Goal: Information Seeking & Learning: Compare options

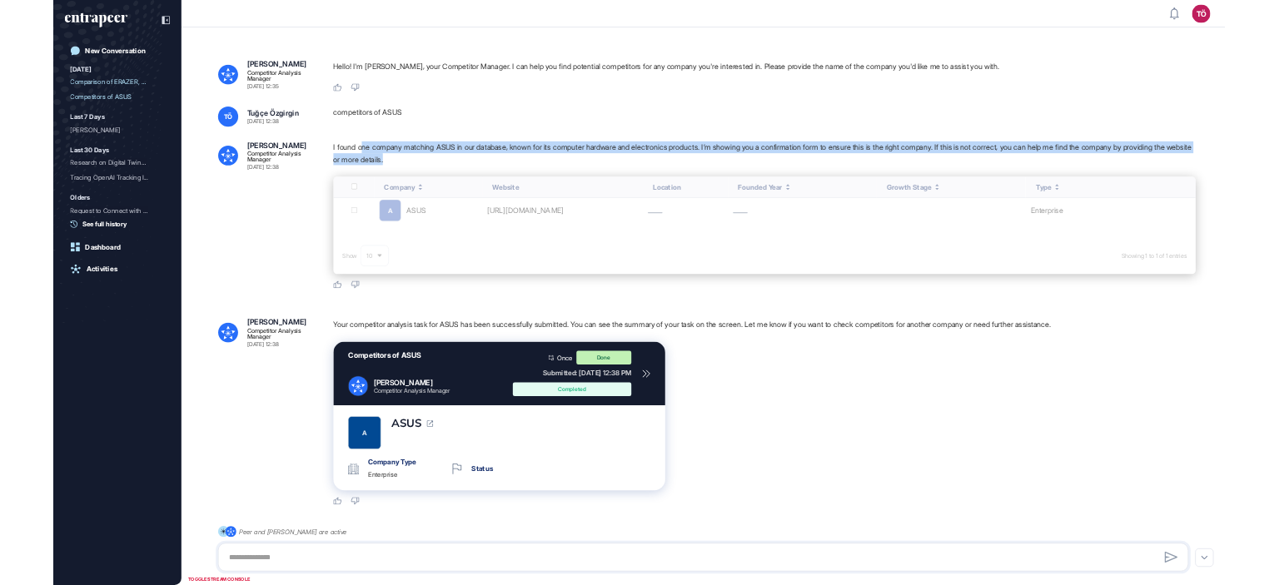
scroll to position [1065, 2131]
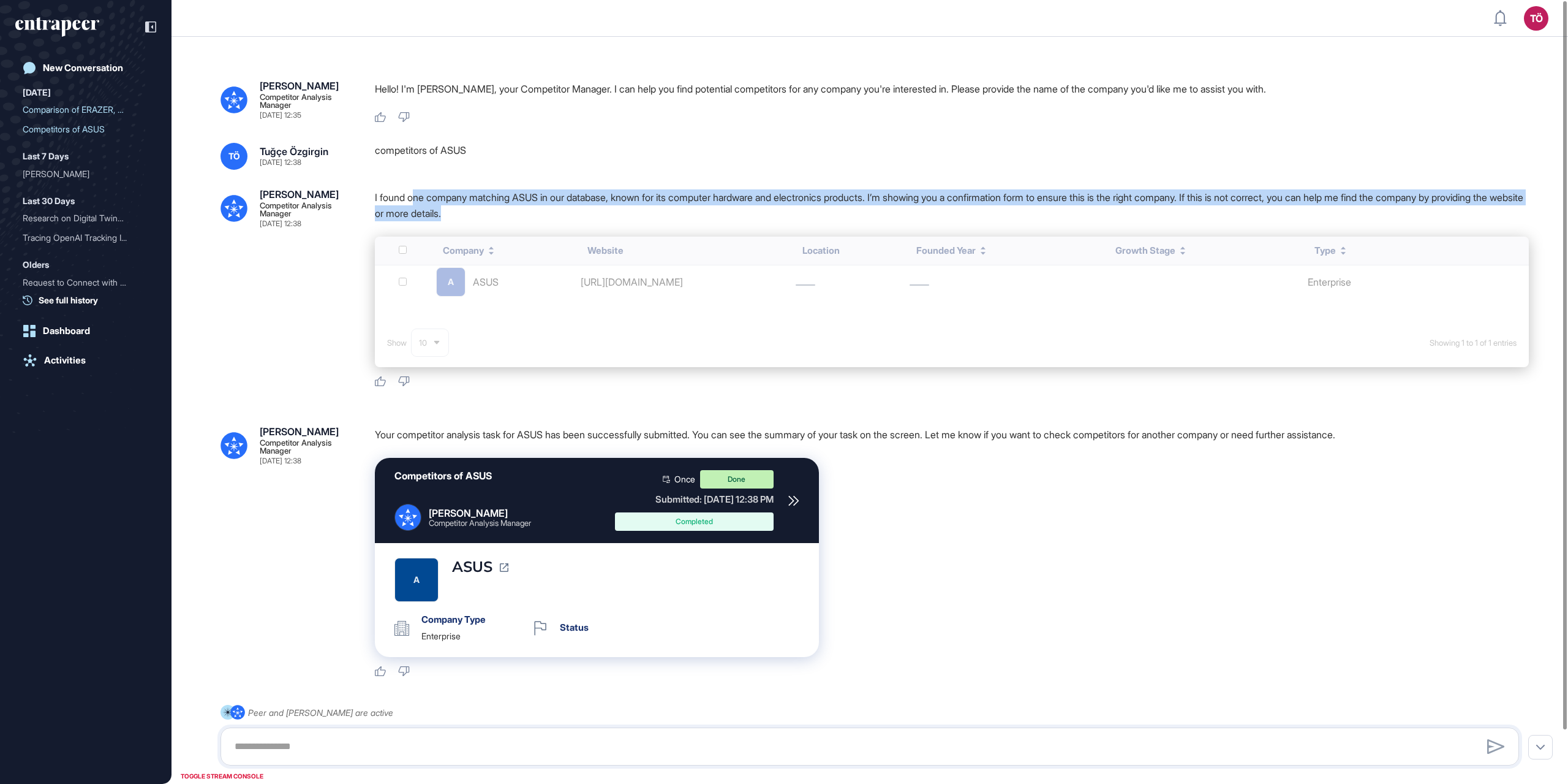
click at [674, 224] on div "I found one company matching ASUS in our database, known for its computer hardw…" at bounding box center [952, 208] width 1154 height 38
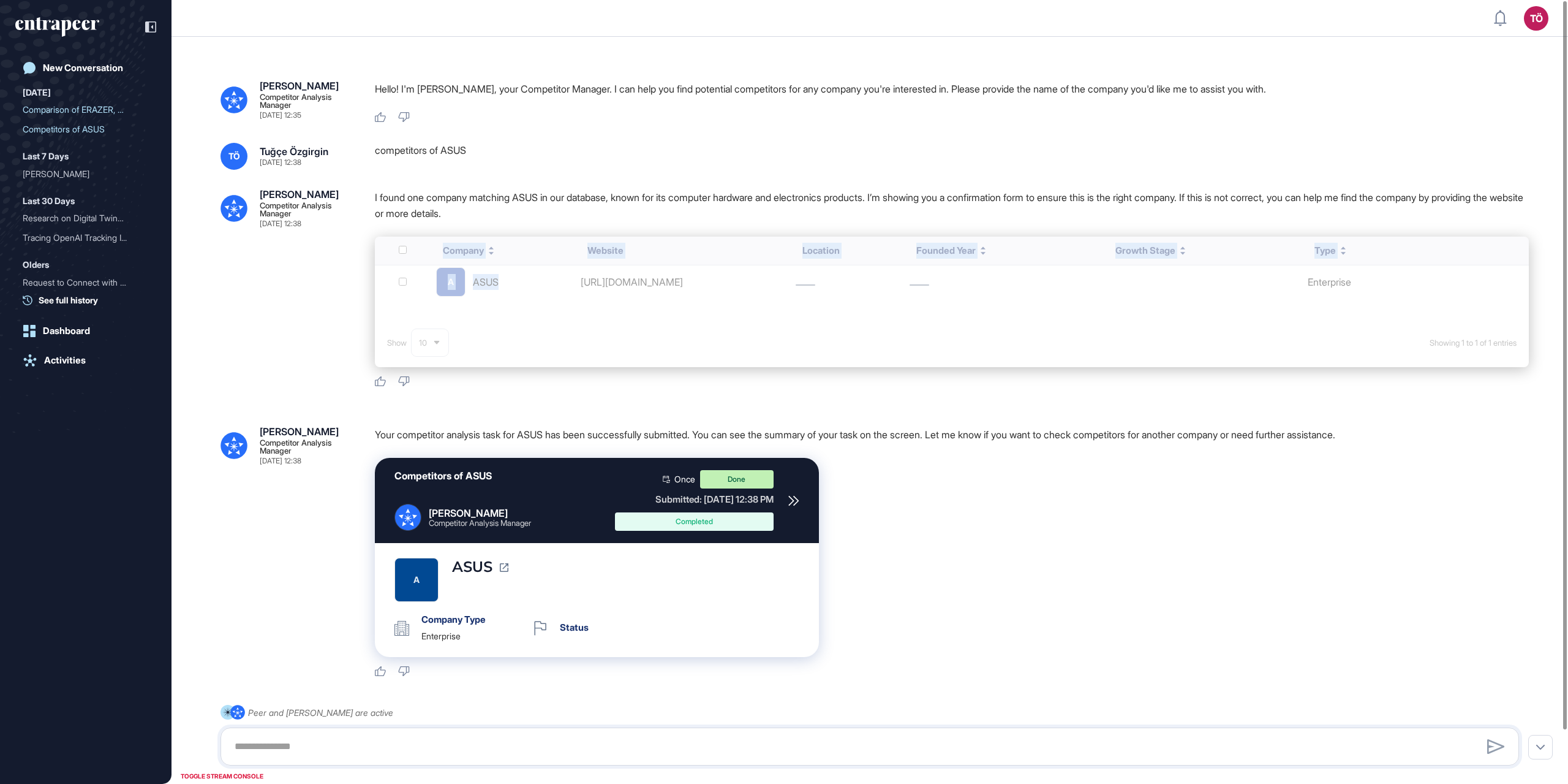
drag, startPoint x: 451, startPoint y: 258, endPoint x: 543, endPoint y: 286, distance: 96.2
click at [543, 286] on div "Company Website Location Founded Year Growth Stage Type A ASUS https://www.asus…" at bounding box center [952, 301] width 1154 height 130
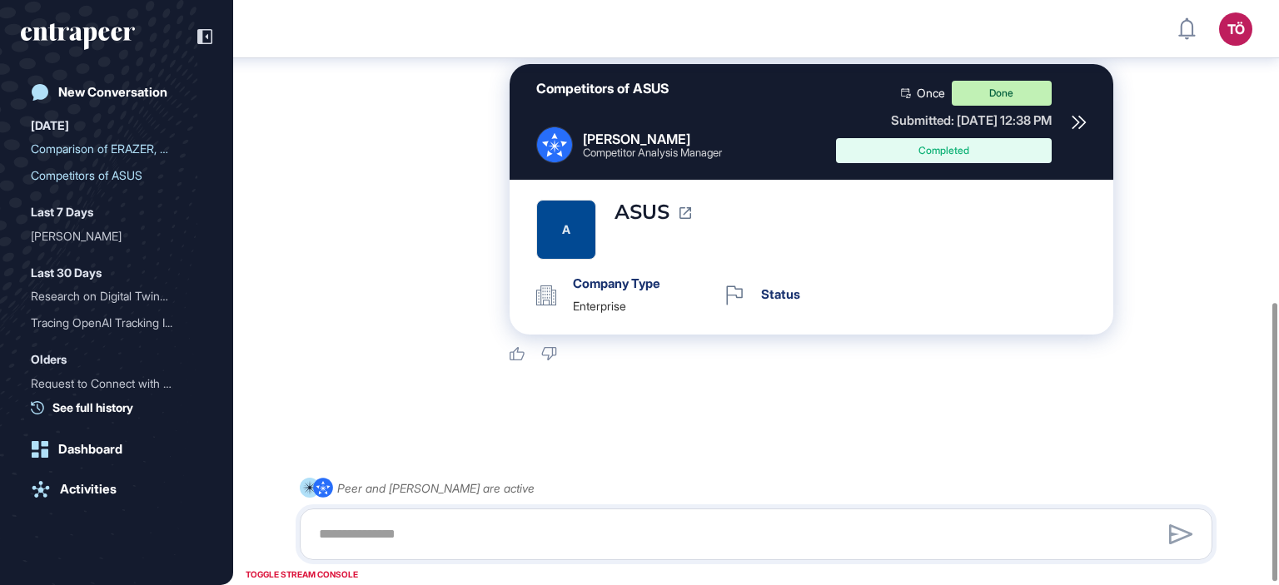
scroll to position [639, 0]
click at [525, 527] on textarea at bounding box center [756, 534] width 894 height 33
type textarea "*****"
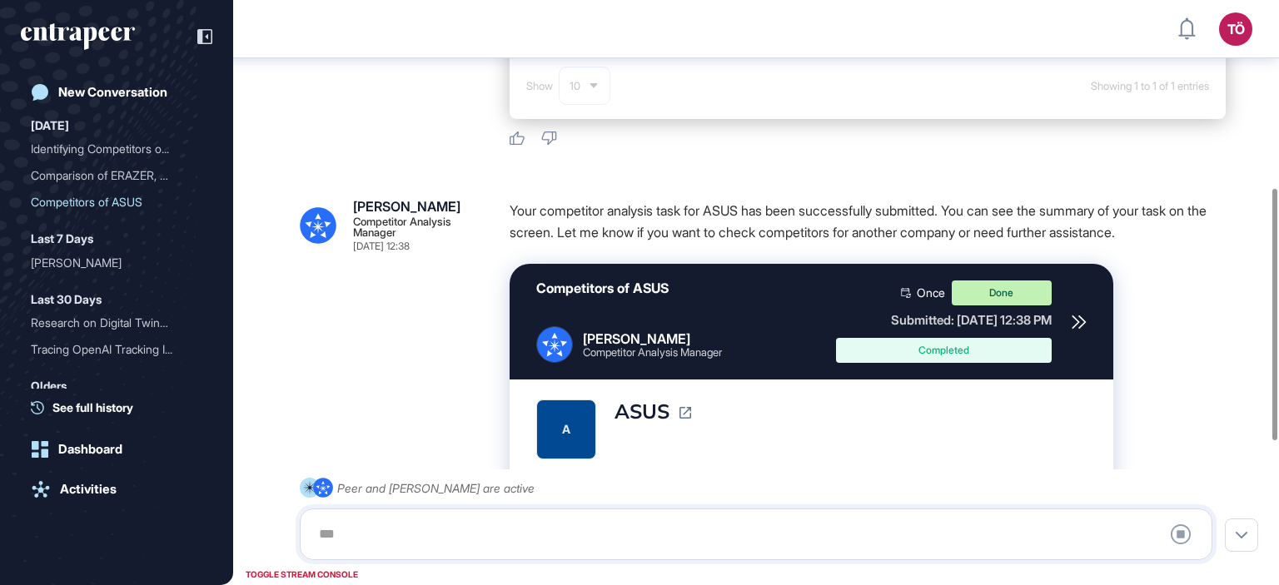
scroll to position [768, 0]
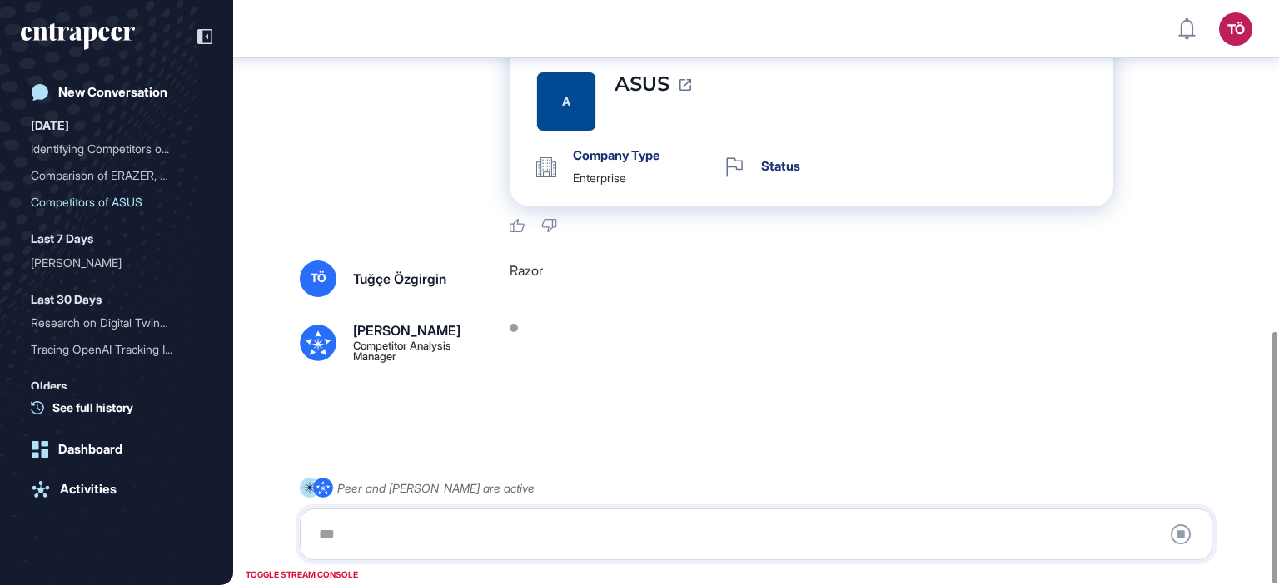
click at [322, 574] on div "TOGGLE STREAM CONSOLE" at bounding box center [301, 574] width 121 height 21
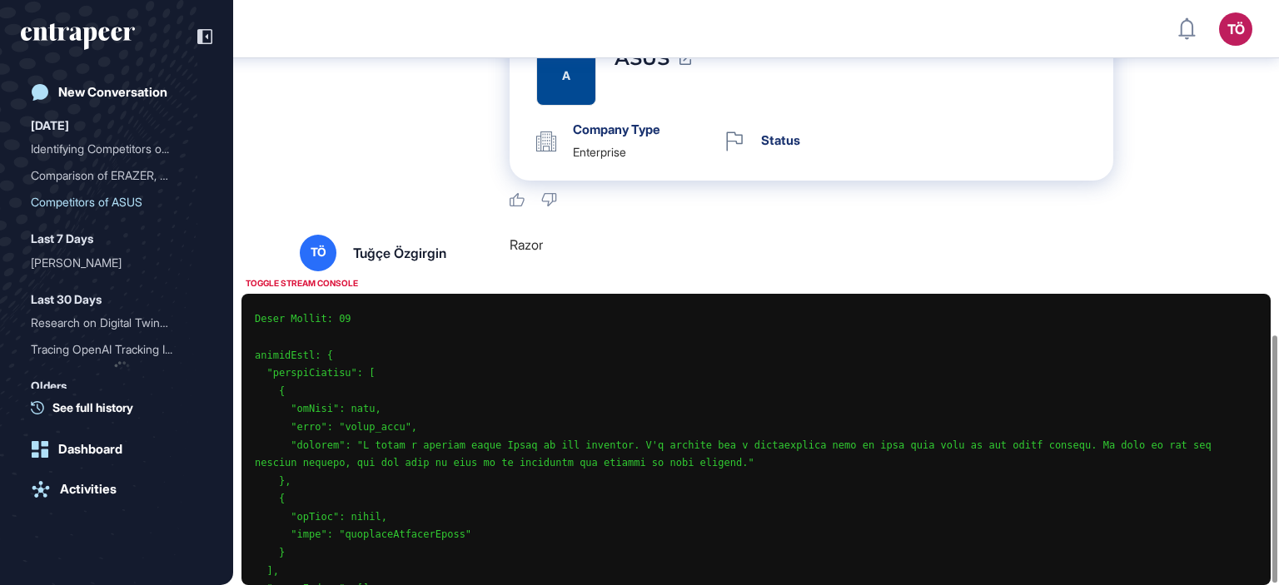
scroll to position [793, 0]
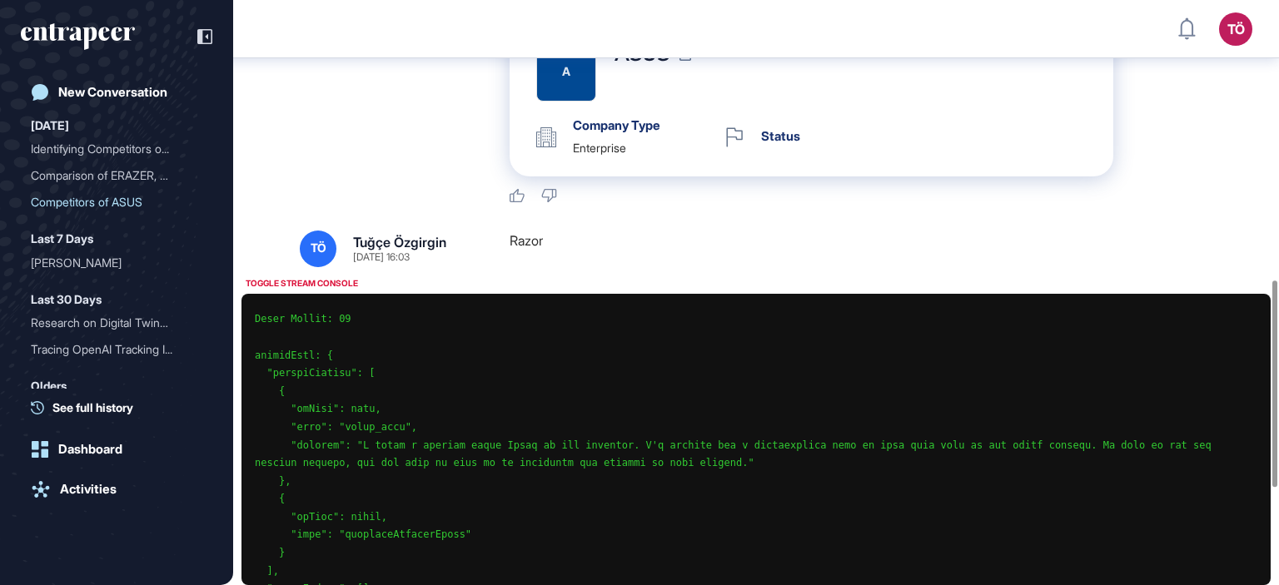
click at [393, 152] on div "Nash Competitor Analysis Manager Sep 08, 2025 12:38 Your competitor analysis ta…" at bounding box center [756, 23] width 912 height 362
click at [324, 282] on div "TOGGLE STREAM CONSOLE" at bounding box center [301, 283] width 121 height 21
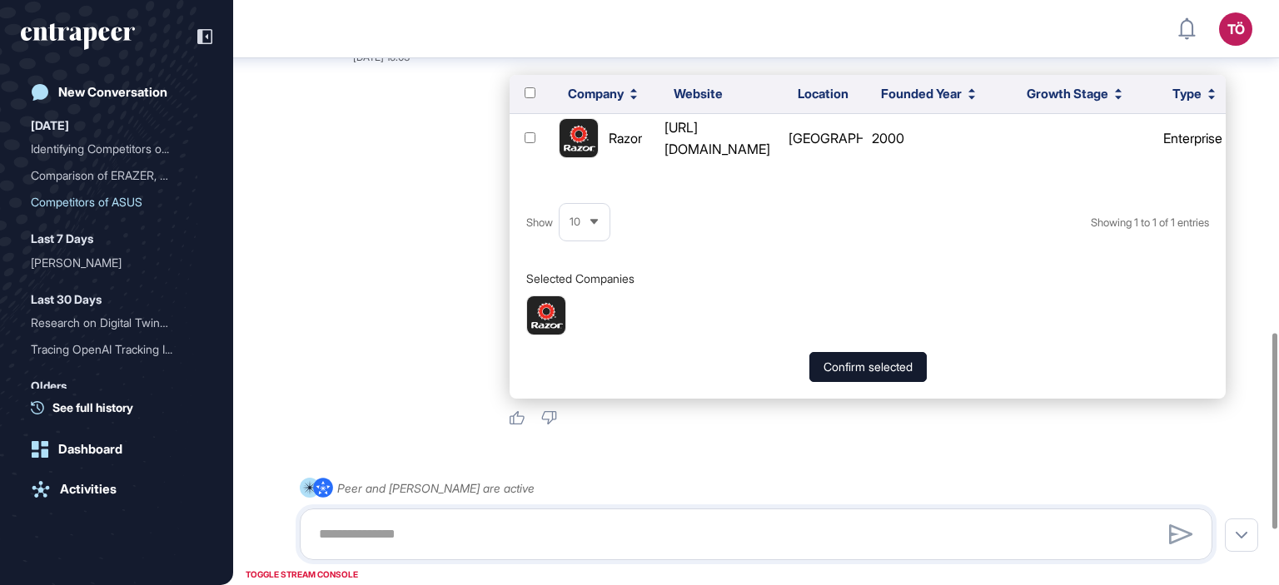
scroll to position [1091, 0]
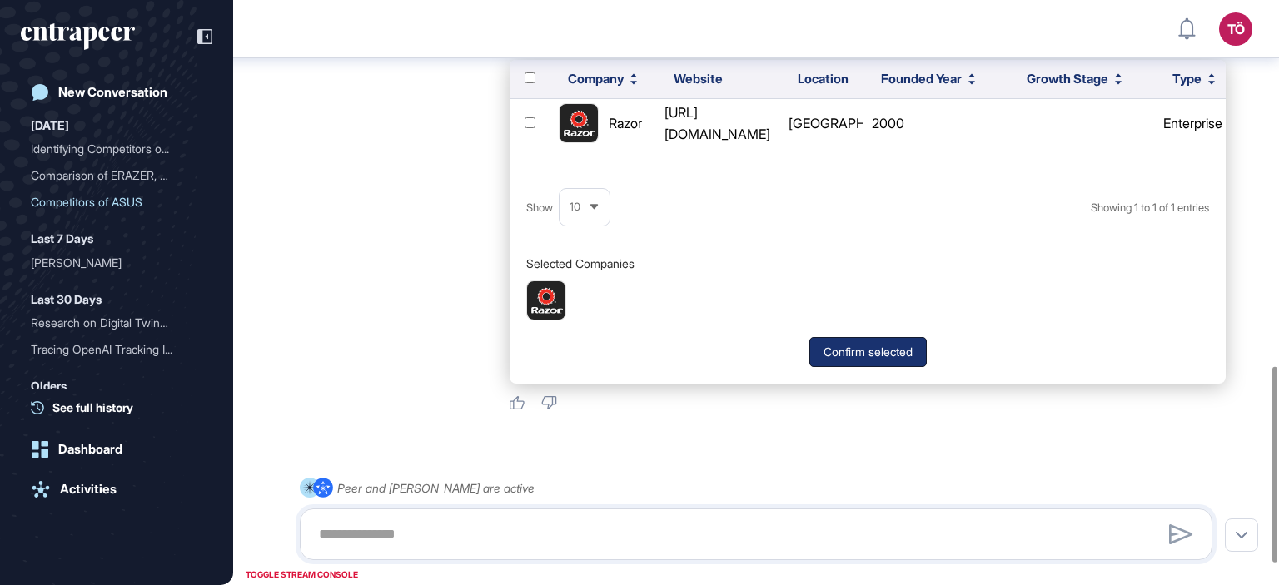
click at [822, 358] on button "Confirm selected" at bounding box center [867, 352] width 117 height 30
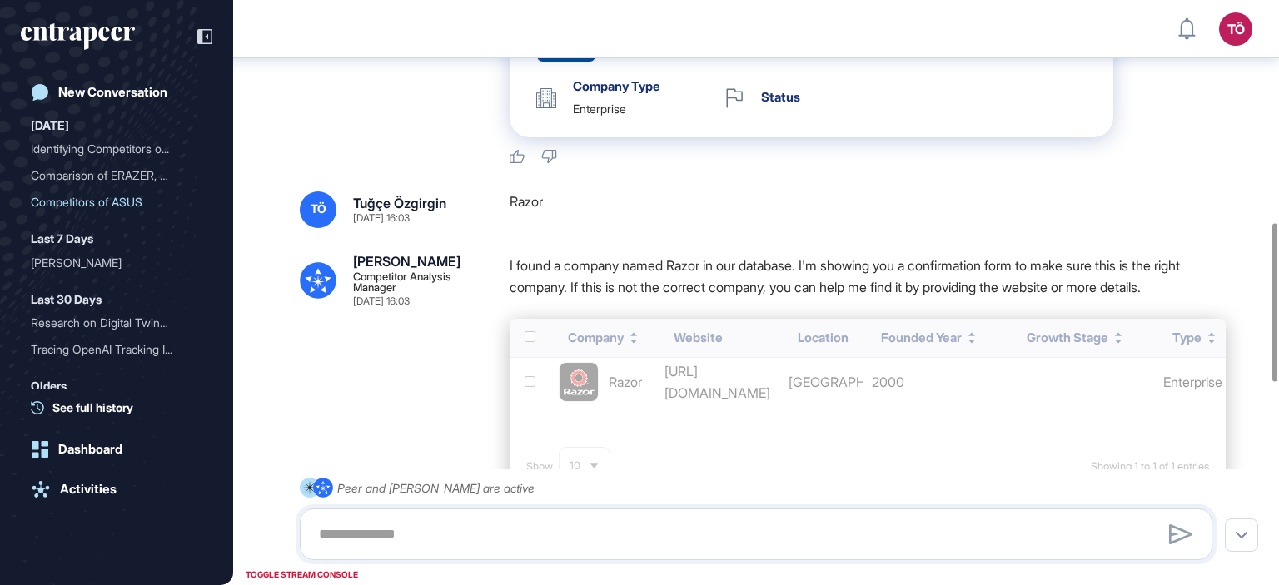
scroll to position [816, 0]
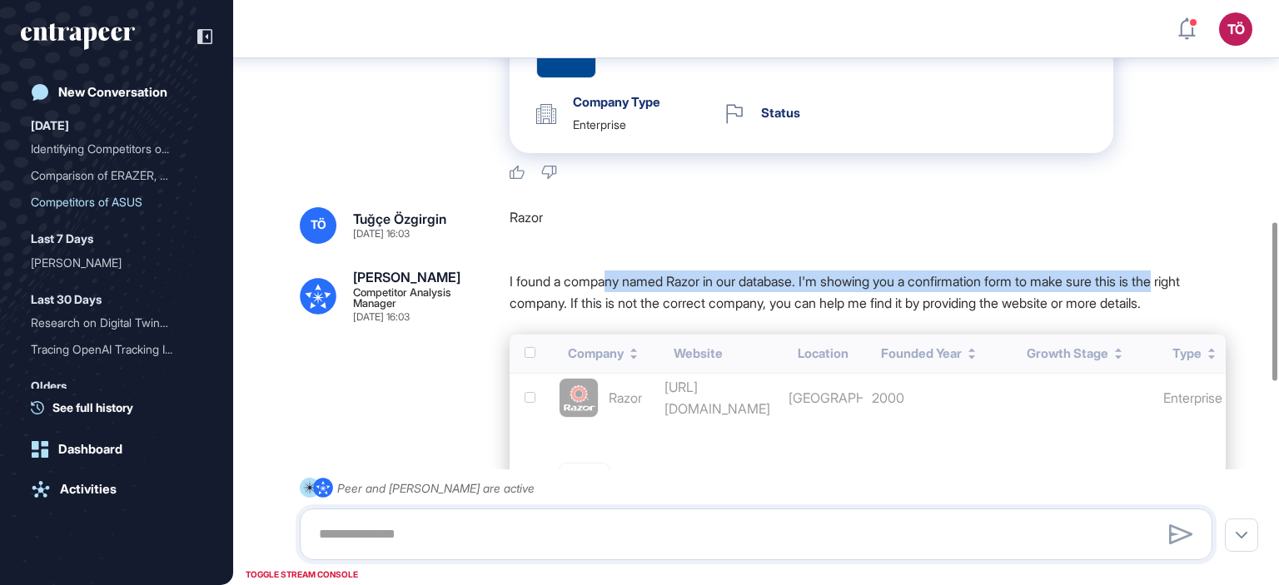
drag, startPoint x: 606, startPoint y: 273, endPoint x: 1208, endPoint y: 281, distance: 602.0
click at [1208, 281] on div "TÖ Tuğçe Özgirgin Sep 08, 2025 16:03 Razor Nash Competitor Analysis Manager Sep…" at bounding box center [756, 409] width 912 height 404
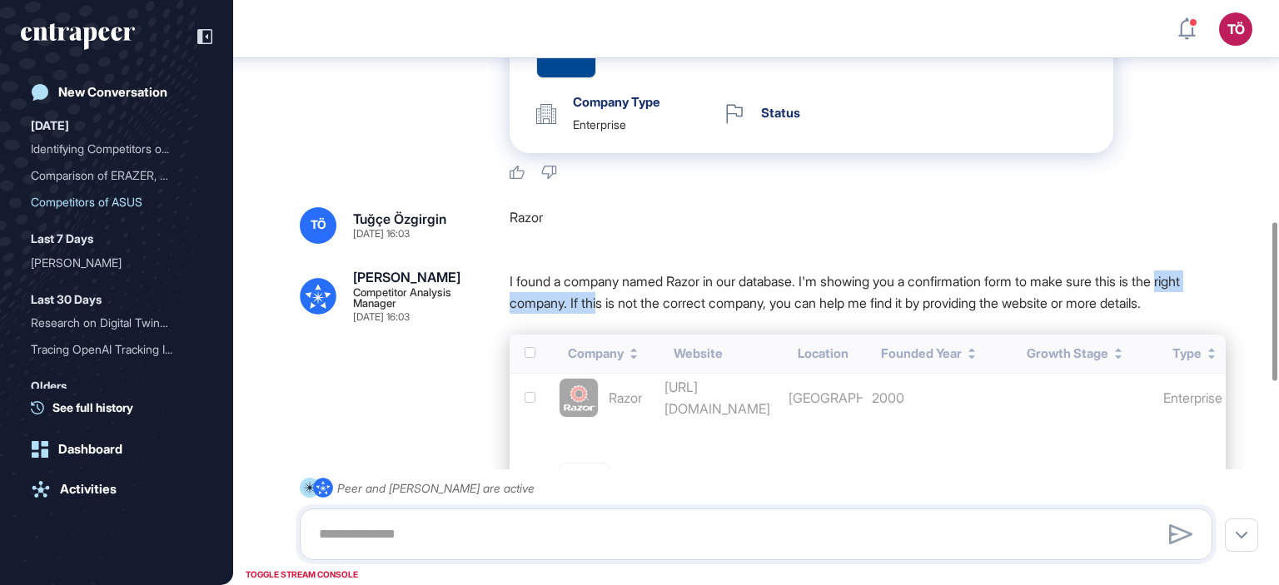
drag, startPoint x: 500, startPoint y: 301, endPoint x: 635, endPoint y: 306, distance: 135.0
click at [635, 306] on div "Nash Competitor Analysis Manager Sep 08, 2025 16:03 I found a company named Raz…" at bounding box center [756, 441] width 912 height 341
click at [664, 322] on div "I found a company named Razor in our database. I'm showing you a confirmation f…" at bounding box center [868, 297] width 716 height 52
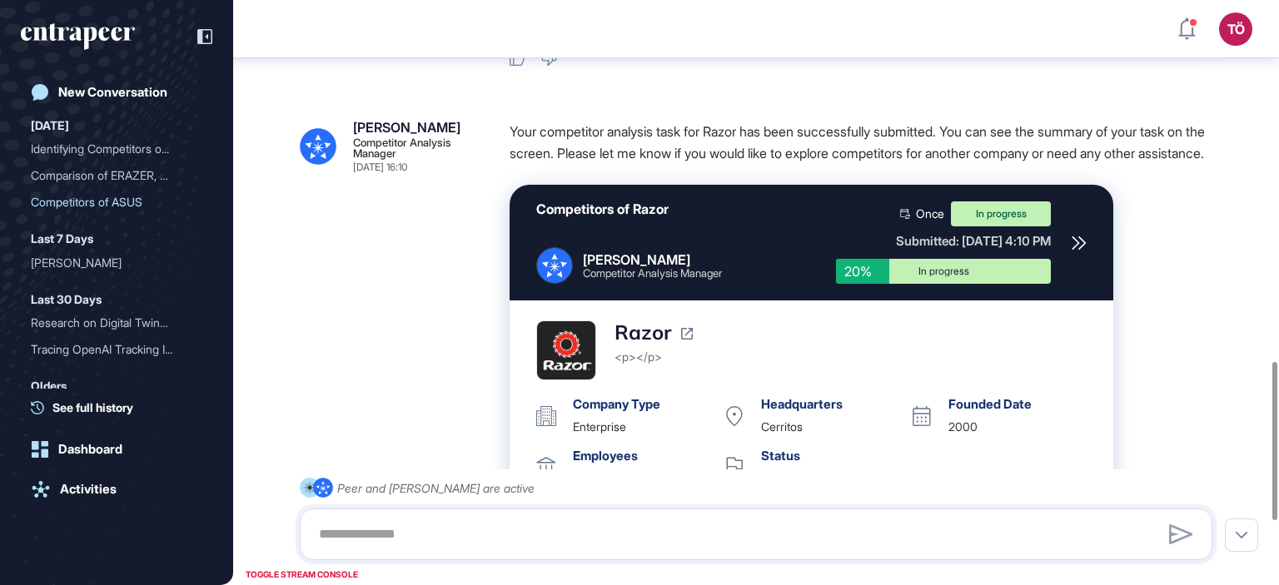
scroll to position [1399, 0]
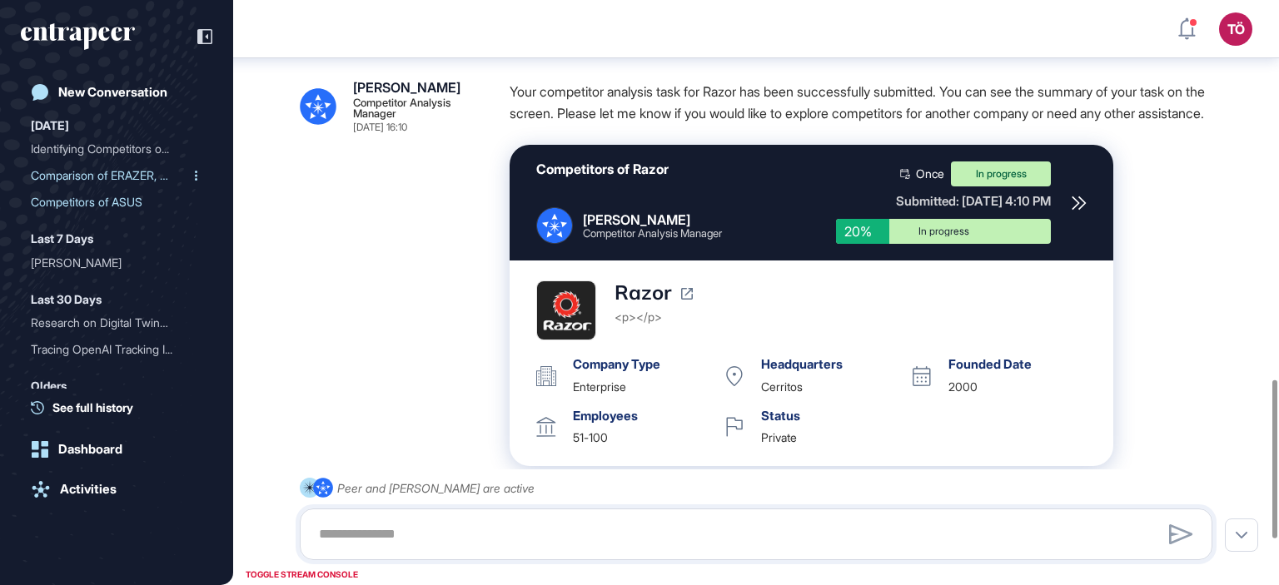
click at [126, 181] on div "Comparison of ERAZER, ASU..." at bounding box center [110, 175] width 158 height 27
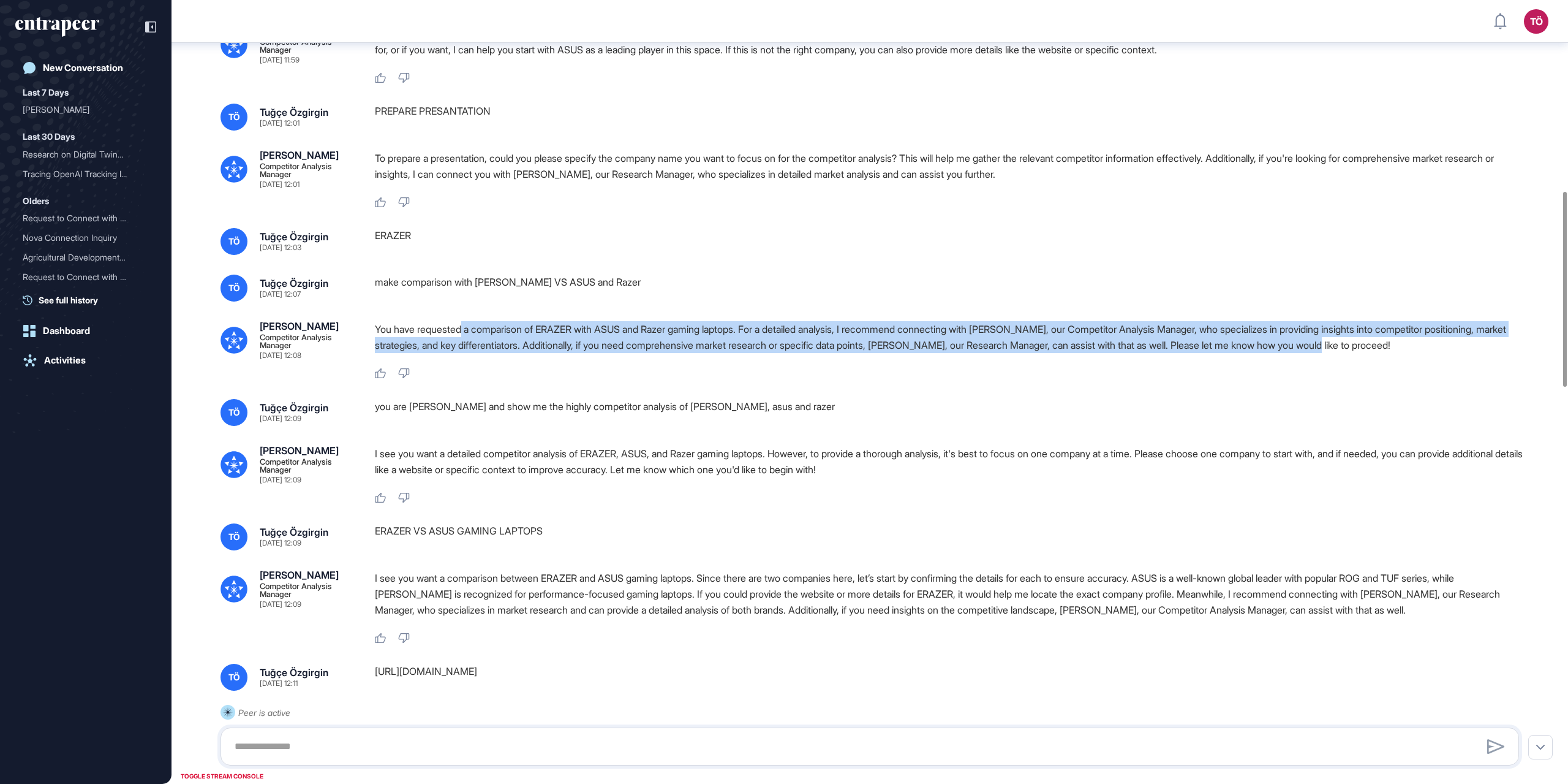
scroll to position [706, 0]
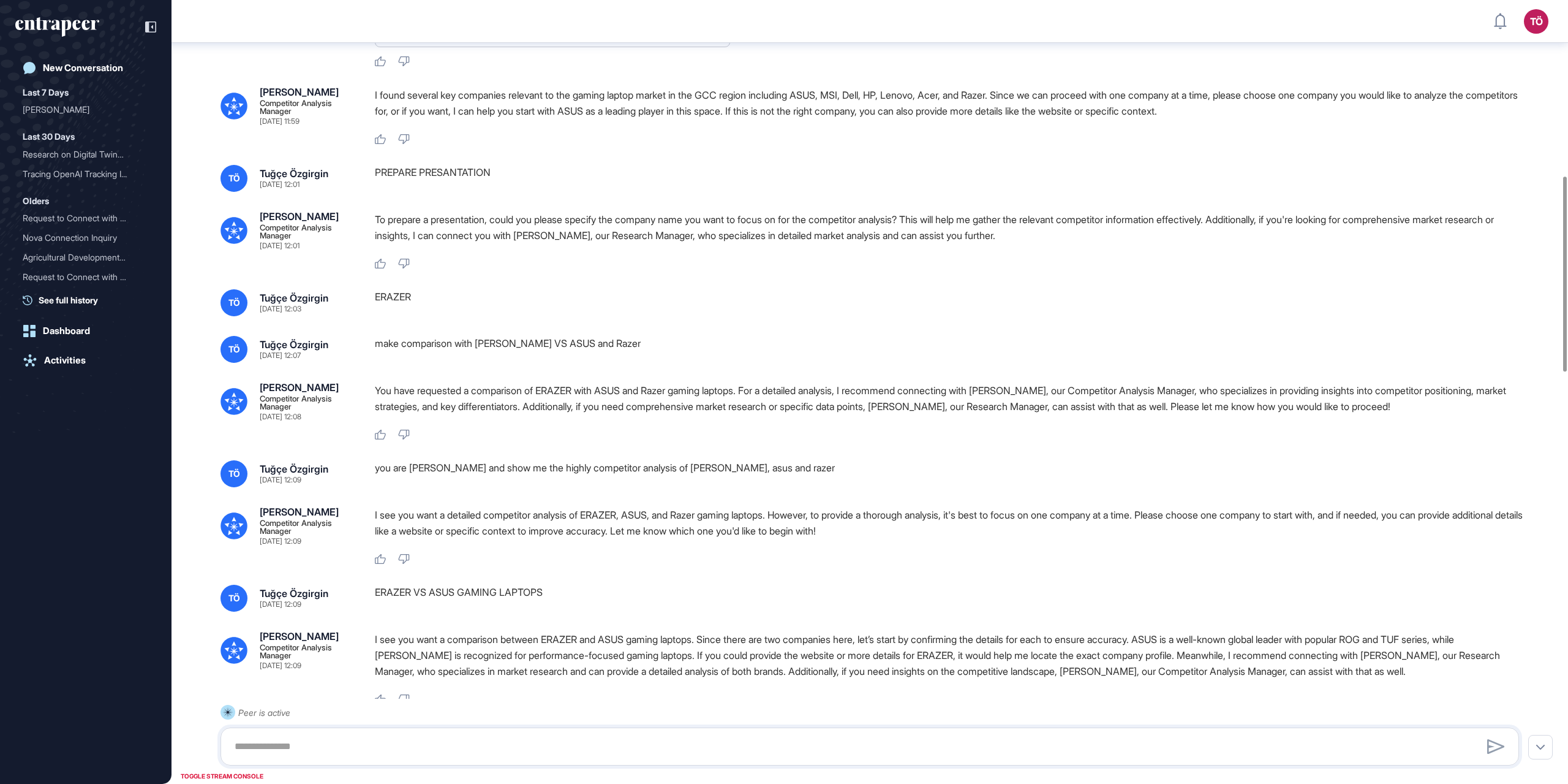
click at [383, 192] on div "PREPARE PRESANTATION" at bounding box center [952, 178] width 1154 height 27
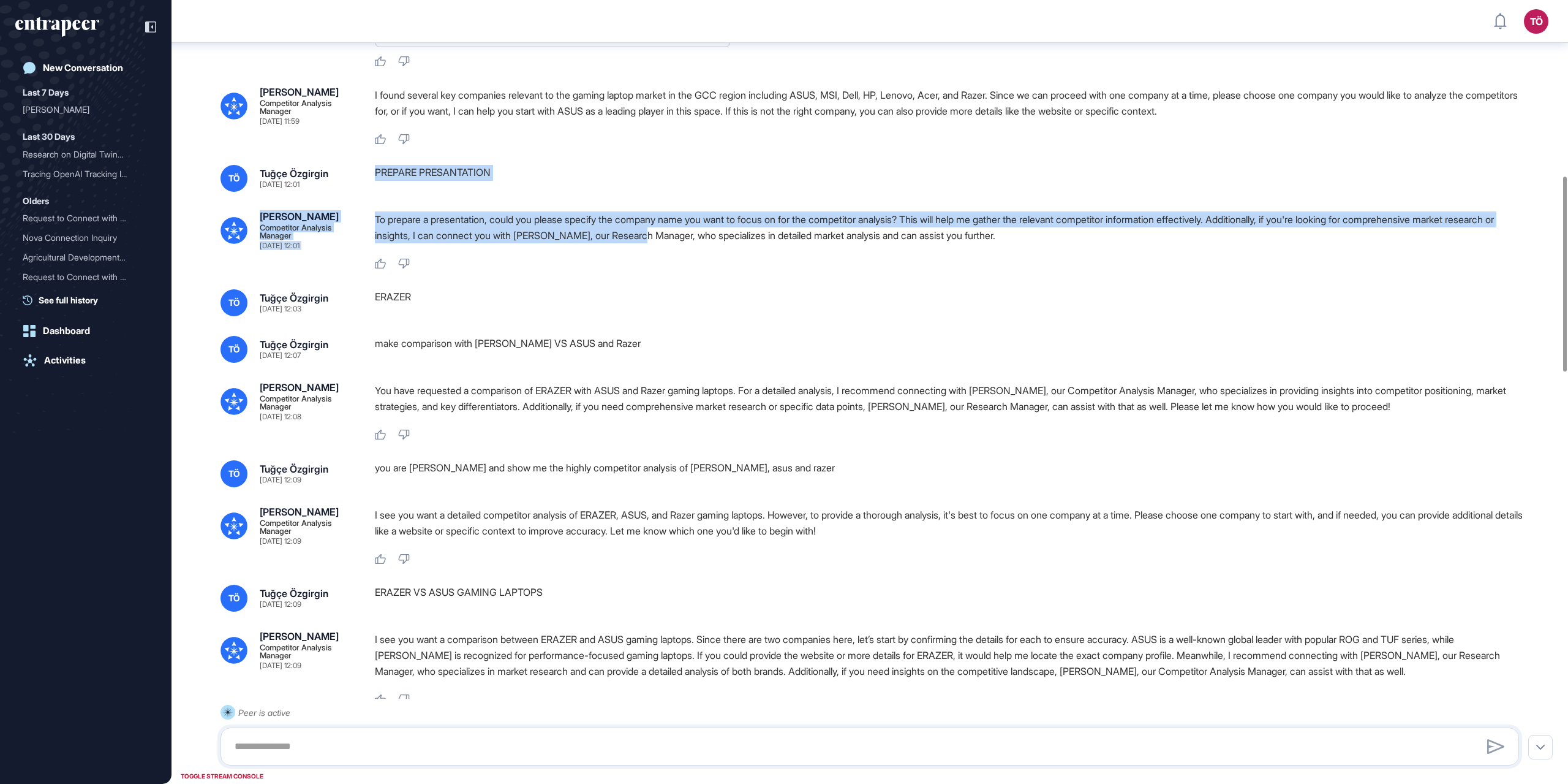
drag, startPoint x: 377, startPoint y: 216, endPoint x: 712, endPoint y: 294, distance: 344.0
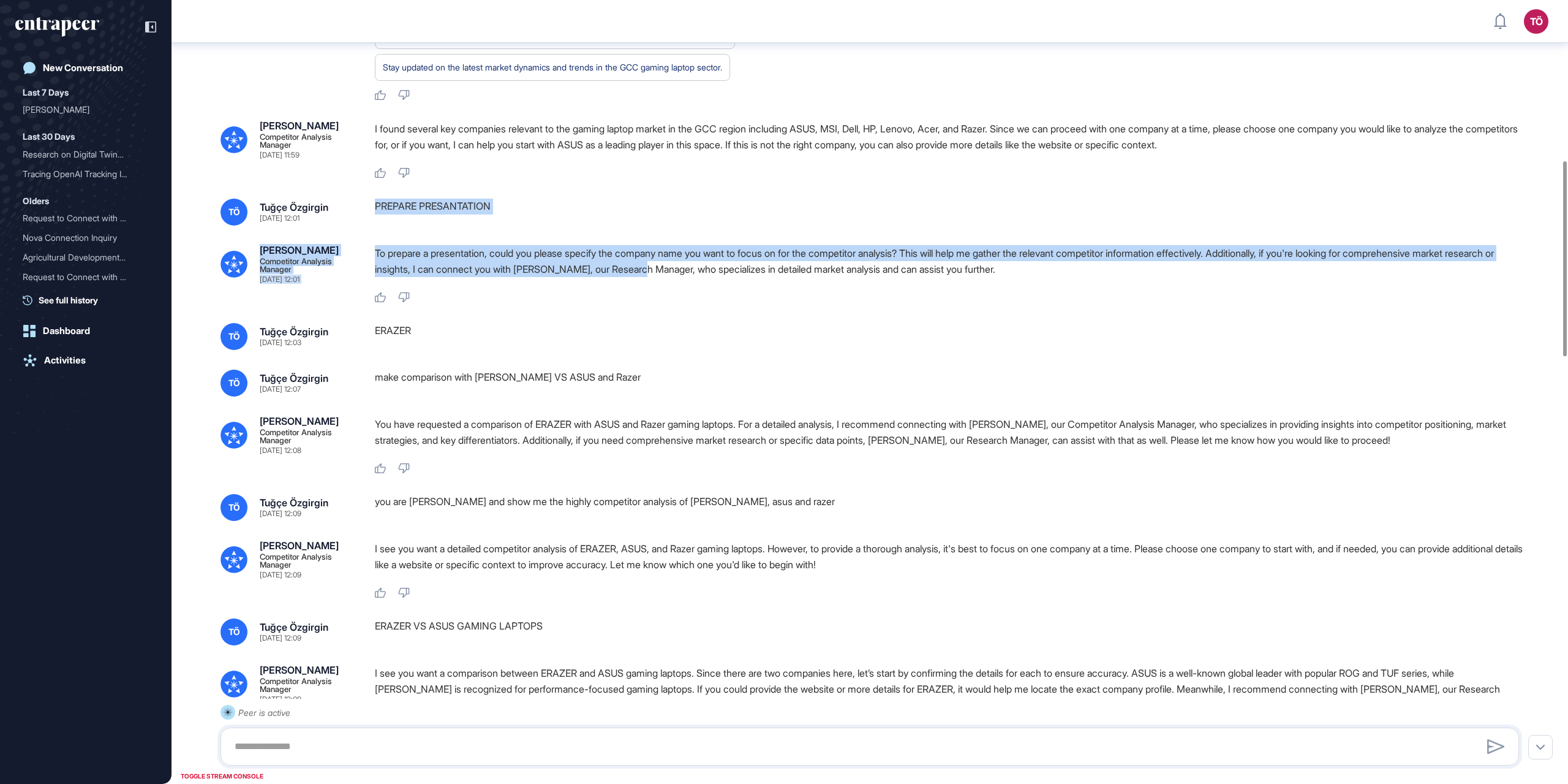
scroll to position [645, 0]
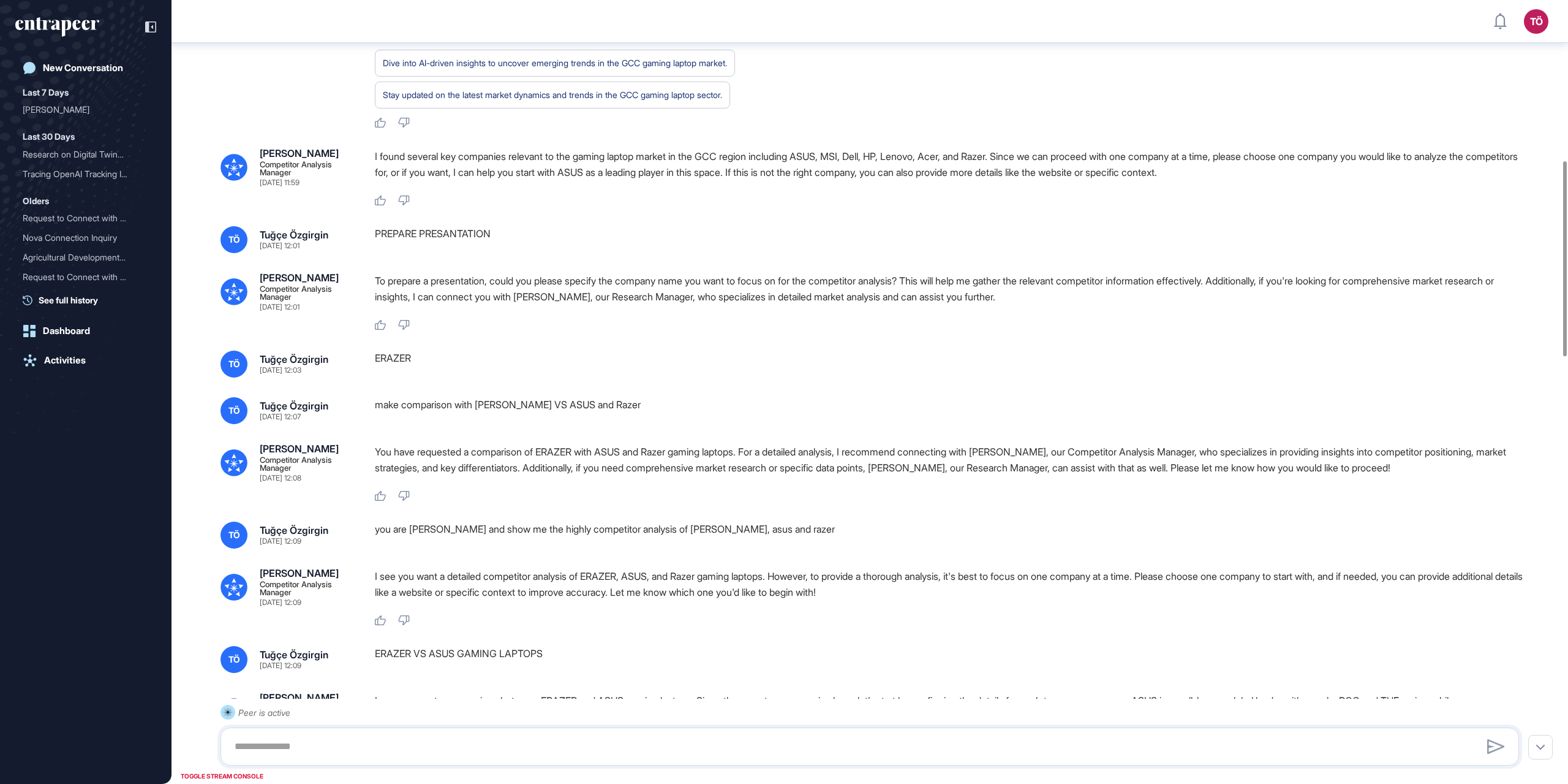
click at [772, 331] on div "Like Dislike" at bounding box center [952, 325] width 1154 height 11
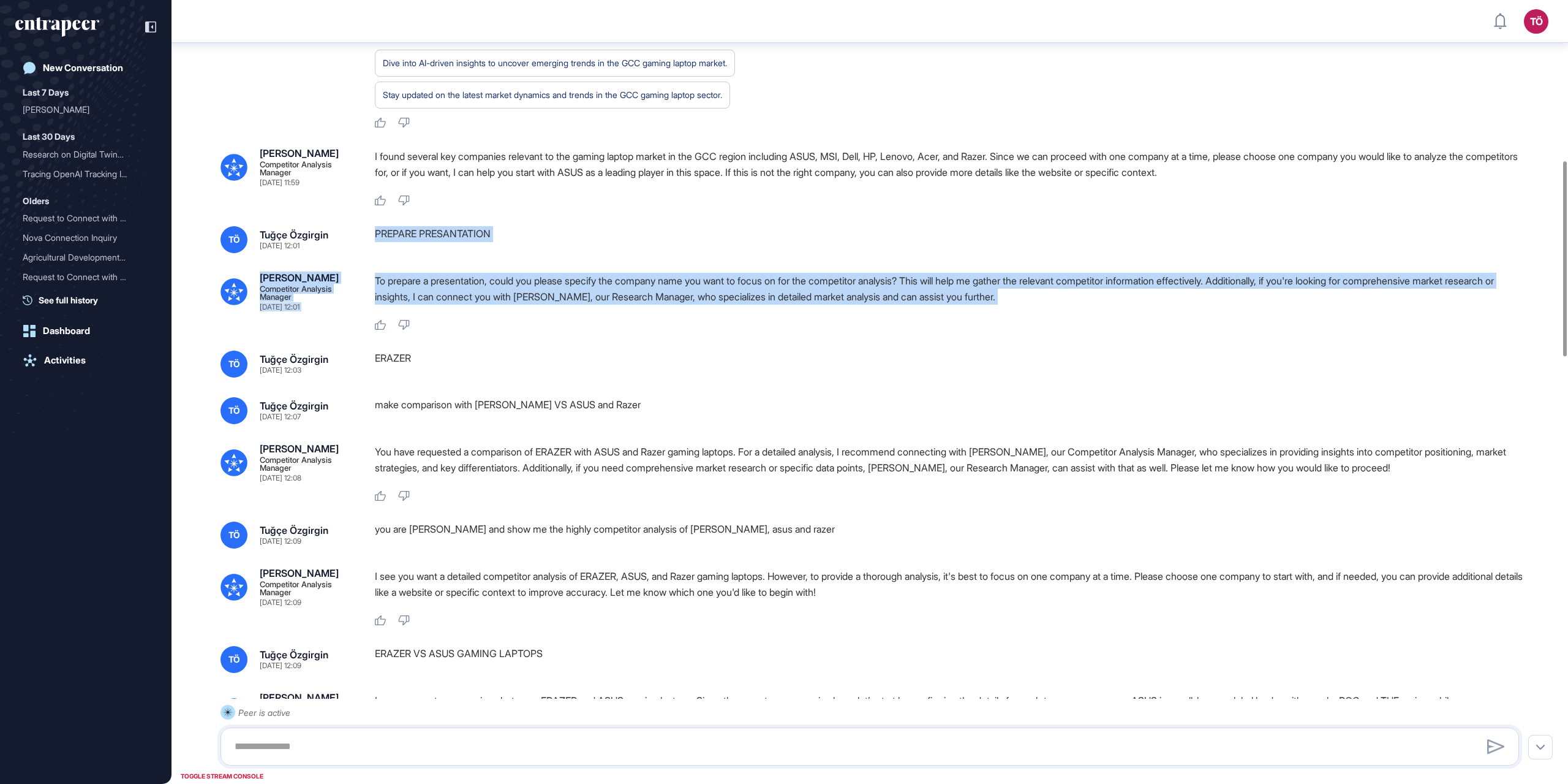
drag, startPoint x: 375, startPoint y: 284, endPoint x: 433, endPoint y: 359, distance: 94.8
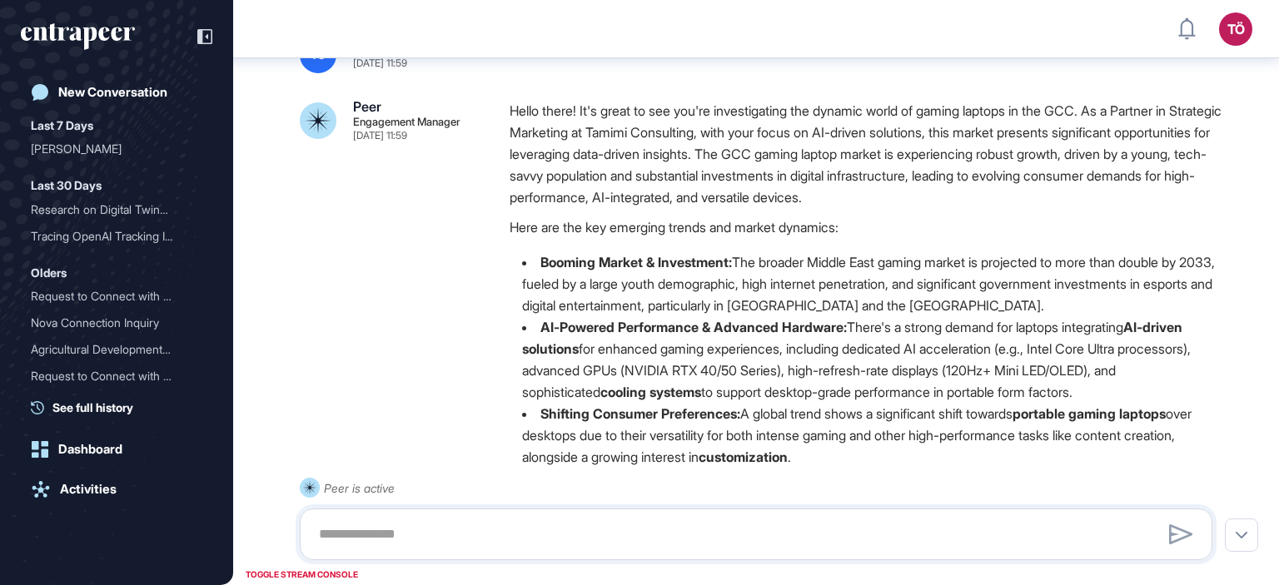
scroll to position [709, 0]
click at [114, 34] on icon "entrapeer-logo" at bounding box center [72, 34] width 102 height 14
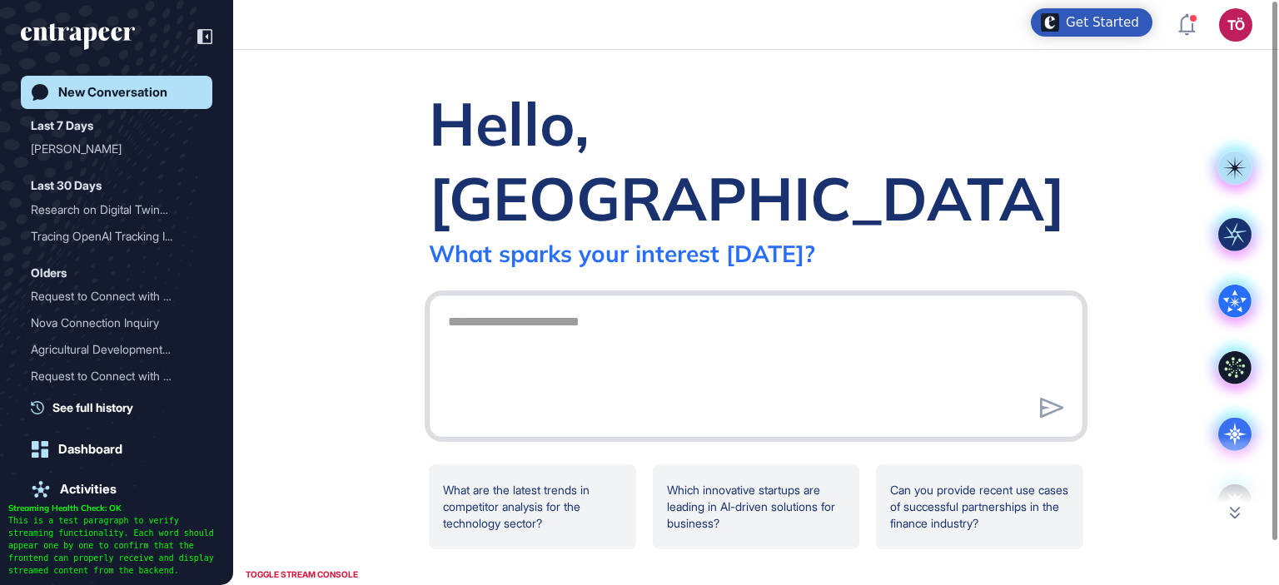
click at [659, 330] on textarea at bounding box center [756, 364] width 636 height 117
type textarea "****"
click at [342, 132] on div "Hello, Tuğçe What sparks your interest [DATE]? **** .cls-2{fill:#fff} What are …" at bounding box center [756, 317] width 1046 height 535
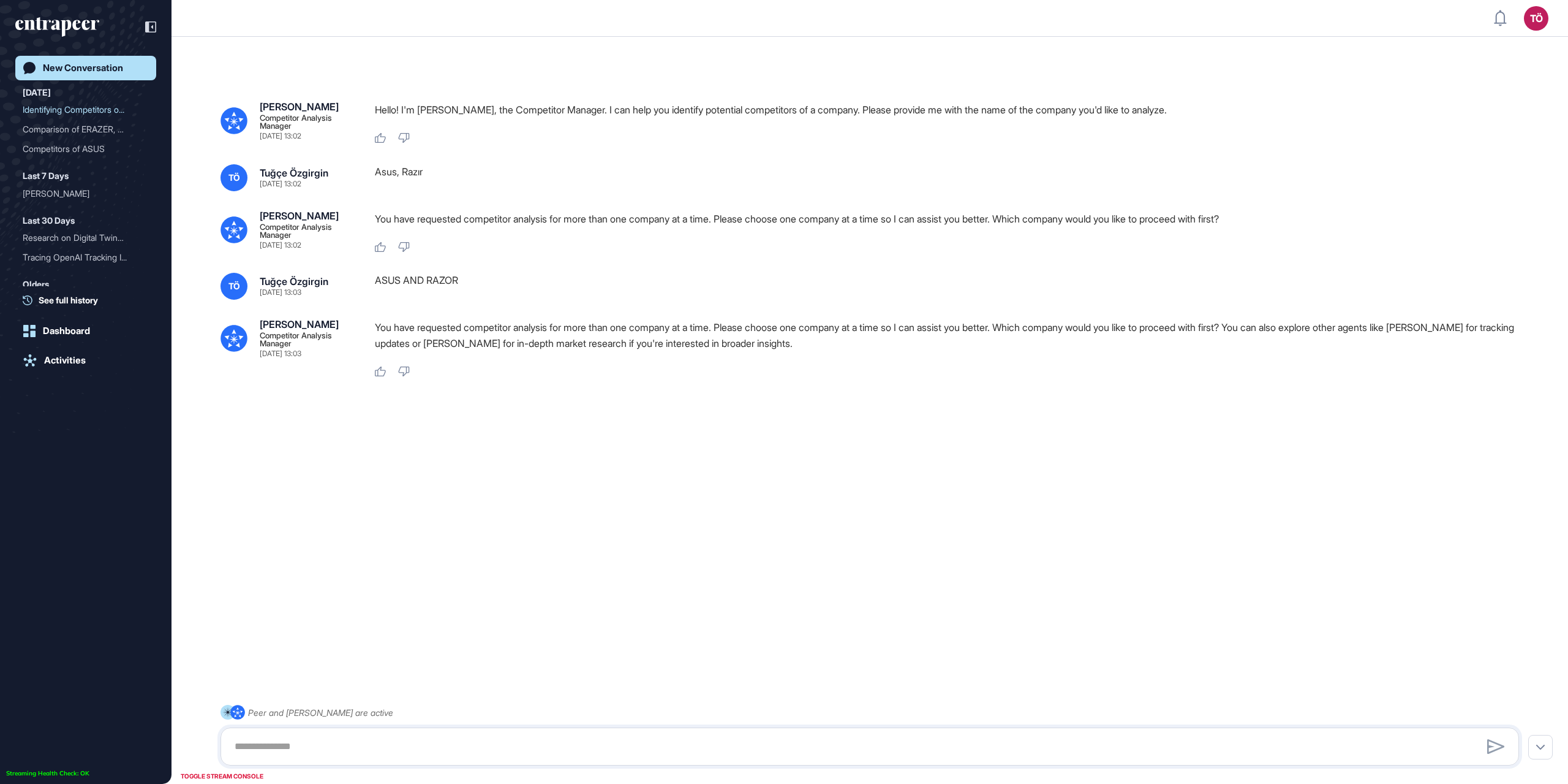
scroll to position [35, 0]
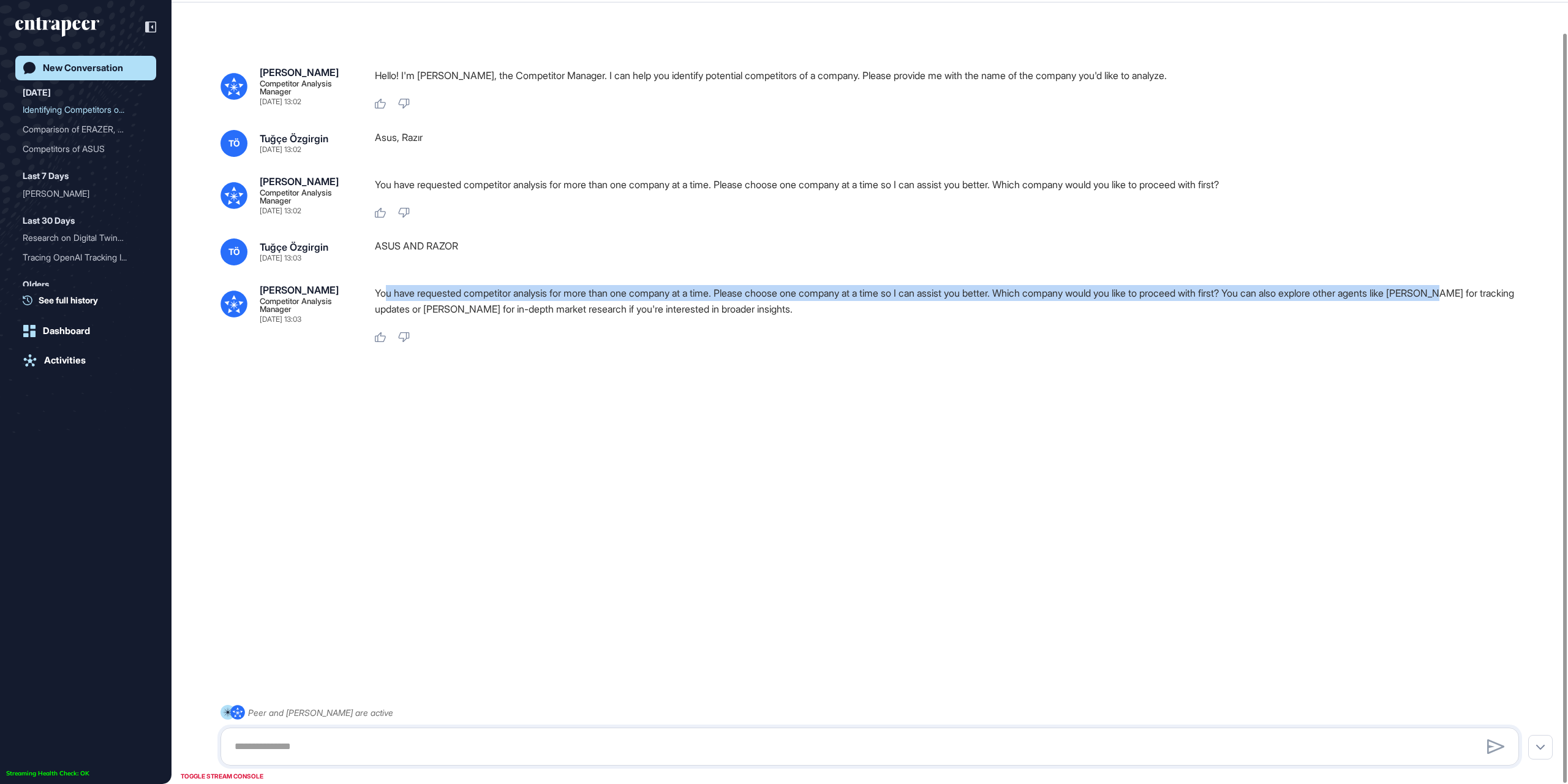
drag, startPoint x: 384, startPoint y: 293, endPoint x: 1512, endPoint y: 300, distance: 1128.0
click at [1512, 300] on p "You have requested competitor analysis for more than one company at a time. Ple…" at bounding box center [952, 300] width 1154 height 32
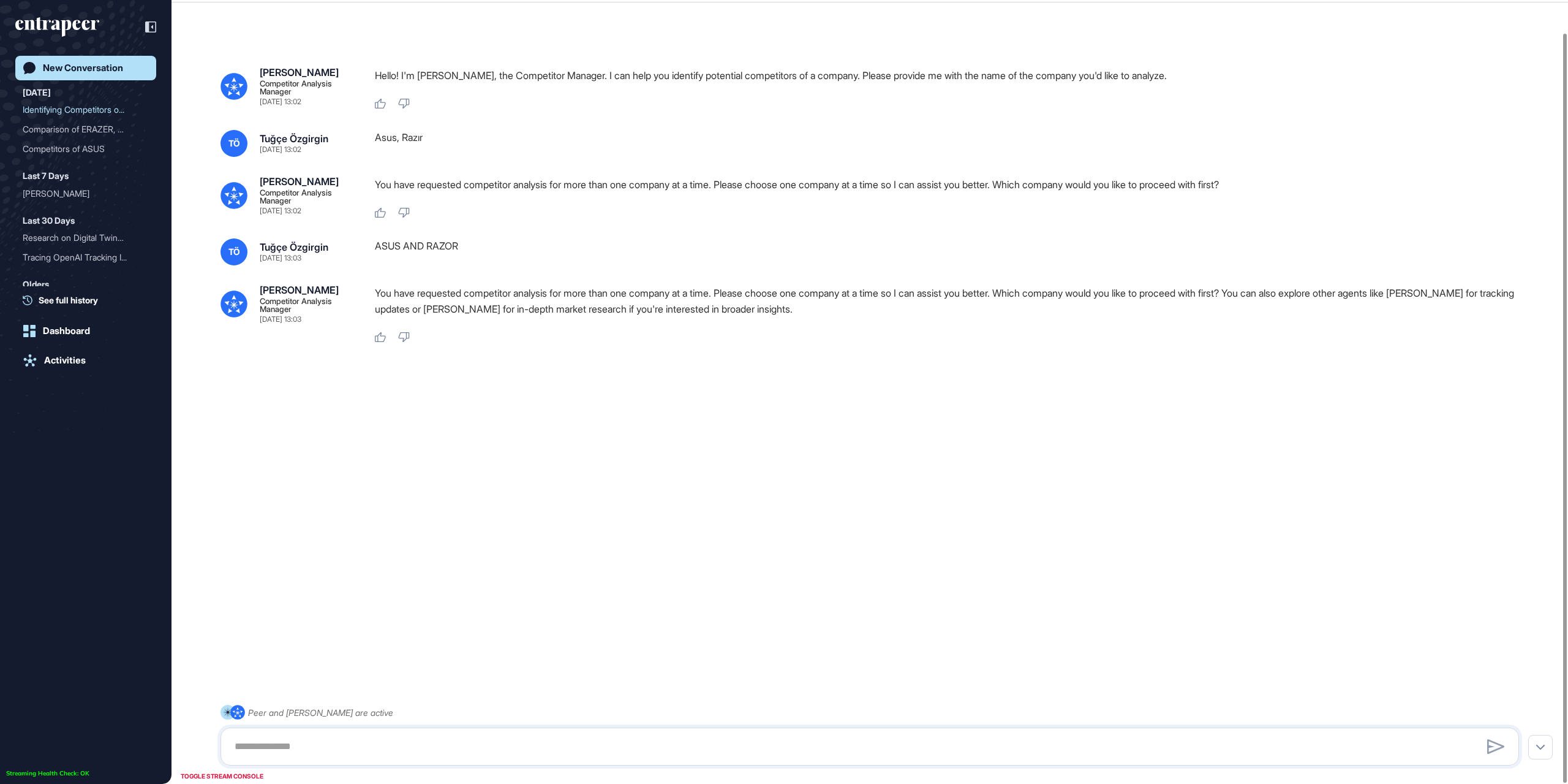
click at [781, 372] on div at bounding box center [870, 387] width 1299 height 49
drag, startPoint x: 376, startPoint y: 247, endPoint x: 400, endPoint y: 247, distance: 24.0
click at [400, 247] on div "ASUS AND RAZOR" at bounding box center [952, 252] width 1154 height 27
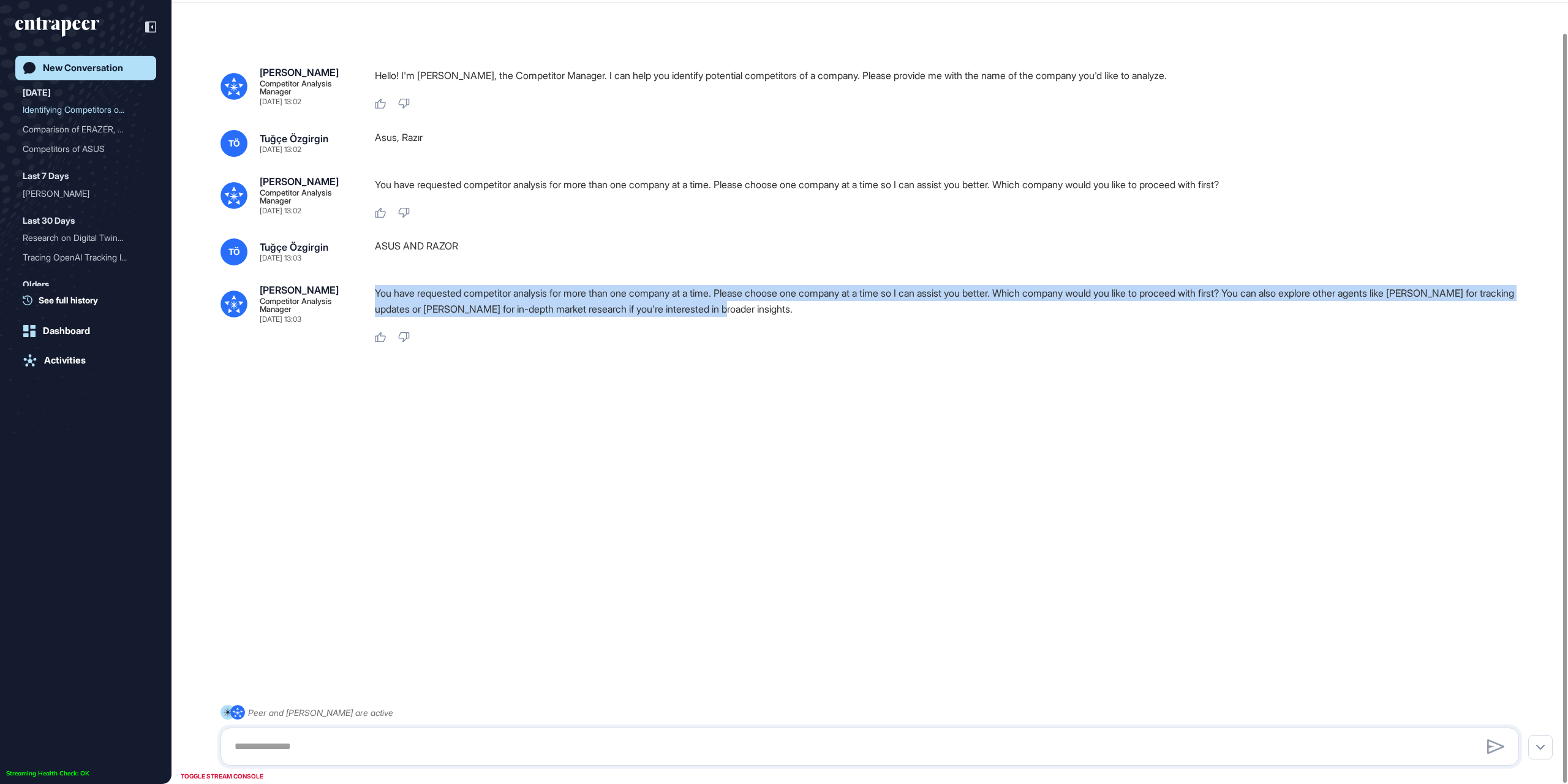
drag, startPoint x: 377, startPoint y: 294, endPoint x: 831, endPoint y: 311, distance: 454.3
click at [831, 311] on p "You have requested competitor analysis for more than one company at a time. Ple…" at bounding box center [952, 300] width 1154 height 32
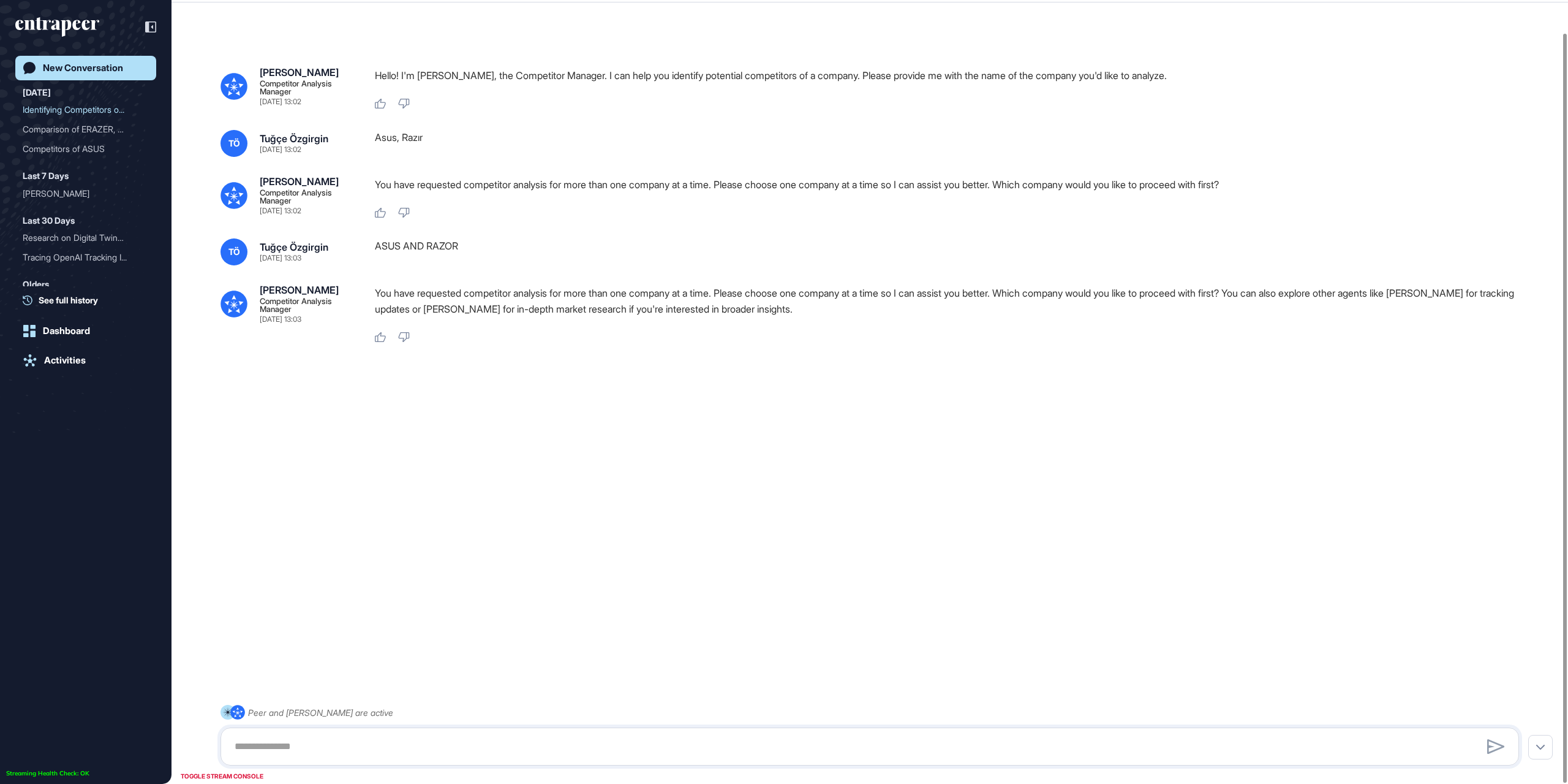
click at [766, 471] on div "Nash Competitor Analysis Manager Sep 08, 2025 13:02 Hello! I'm Nash, the Compet…" at bounding box center [870, 376] width 1397 height 705
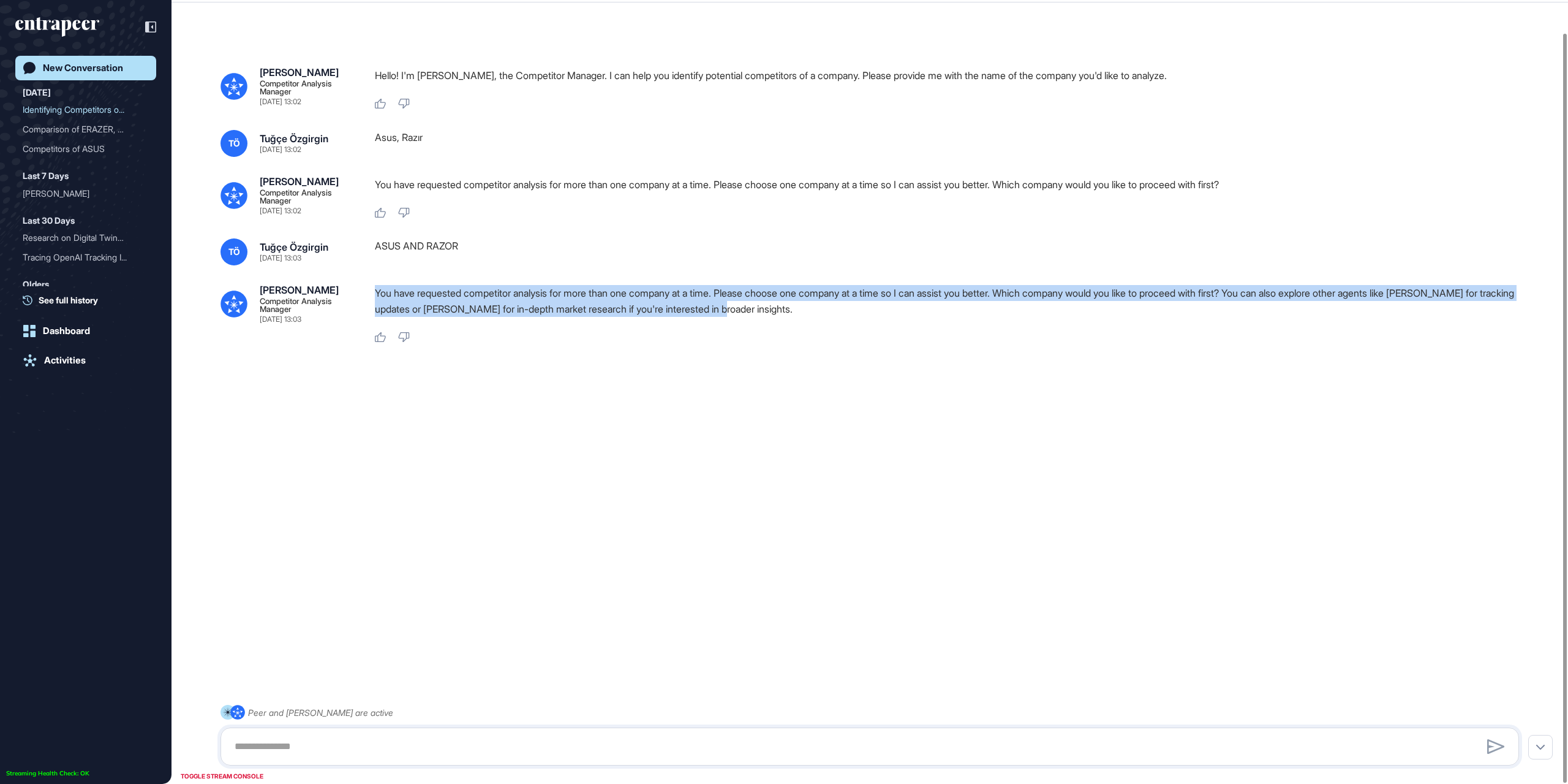
drag, startPoint x: 723, startPoint y: 295, endPoint x: 369, endPoint y: 286, distance: 354.1
click at [369, 286] on div "Nash Competitor Analysis Manager Sep 08, 2025 13:03 You have requested competit…" at bounding box center [870, 314] width 1299 height 58
click at [511, 283] on div "TÖ Tuğçe Özgirgin Sep 08, 2025 13:03 ASUS AND RAZOR Nash Competitor Analysis Ma…" at bounding box center [870, 291] width 1299 height 105
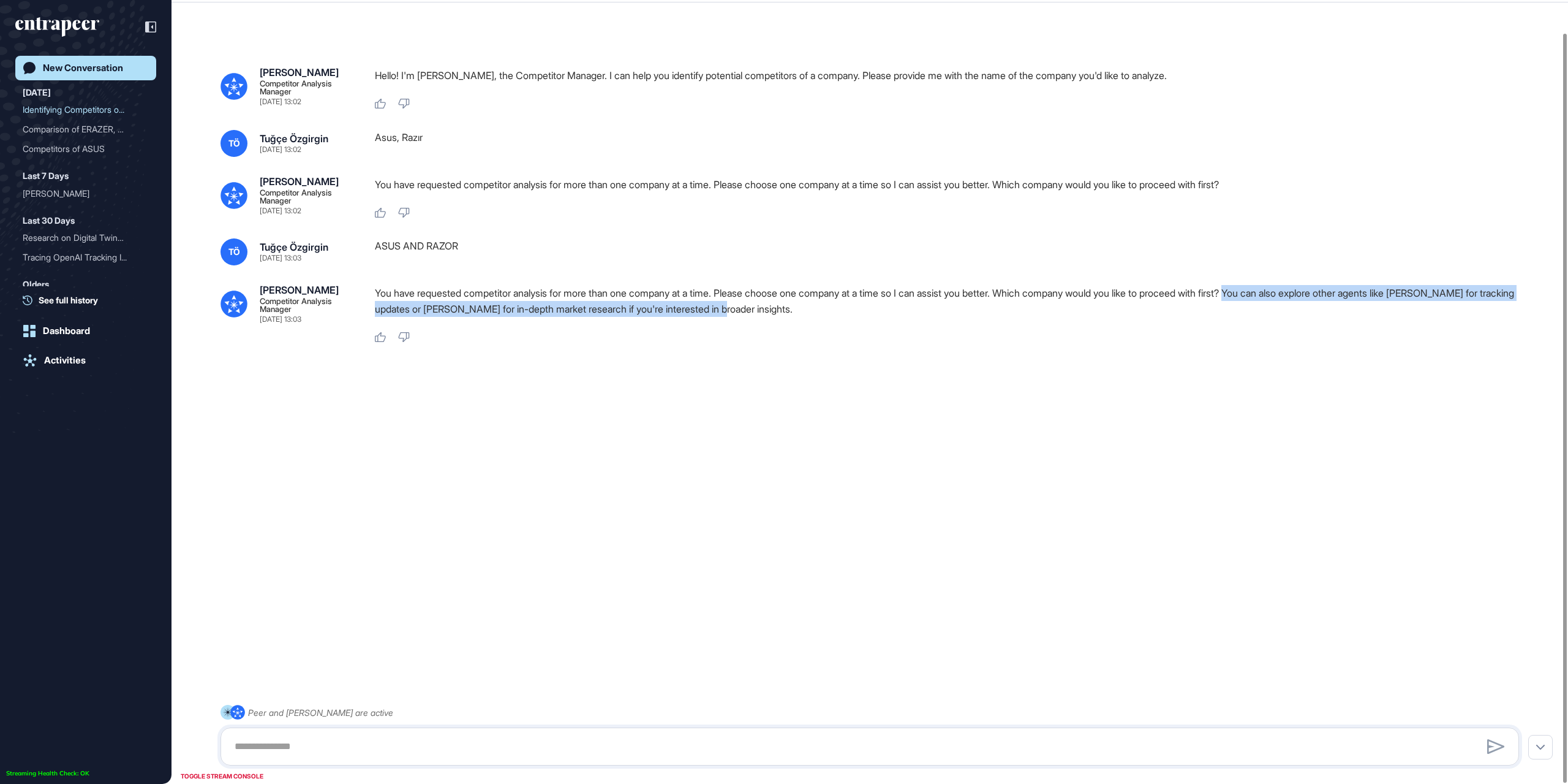
drag, startPoint x: 810, startPoint y: 311, endPoint x: 1279, endPoint y: 289, distance: 469.5
click at [1279, 289] on p "You have requested competitor analysis for more than one company at a time. Ple…" at bounding box center [952, 300] width 1154 height 32
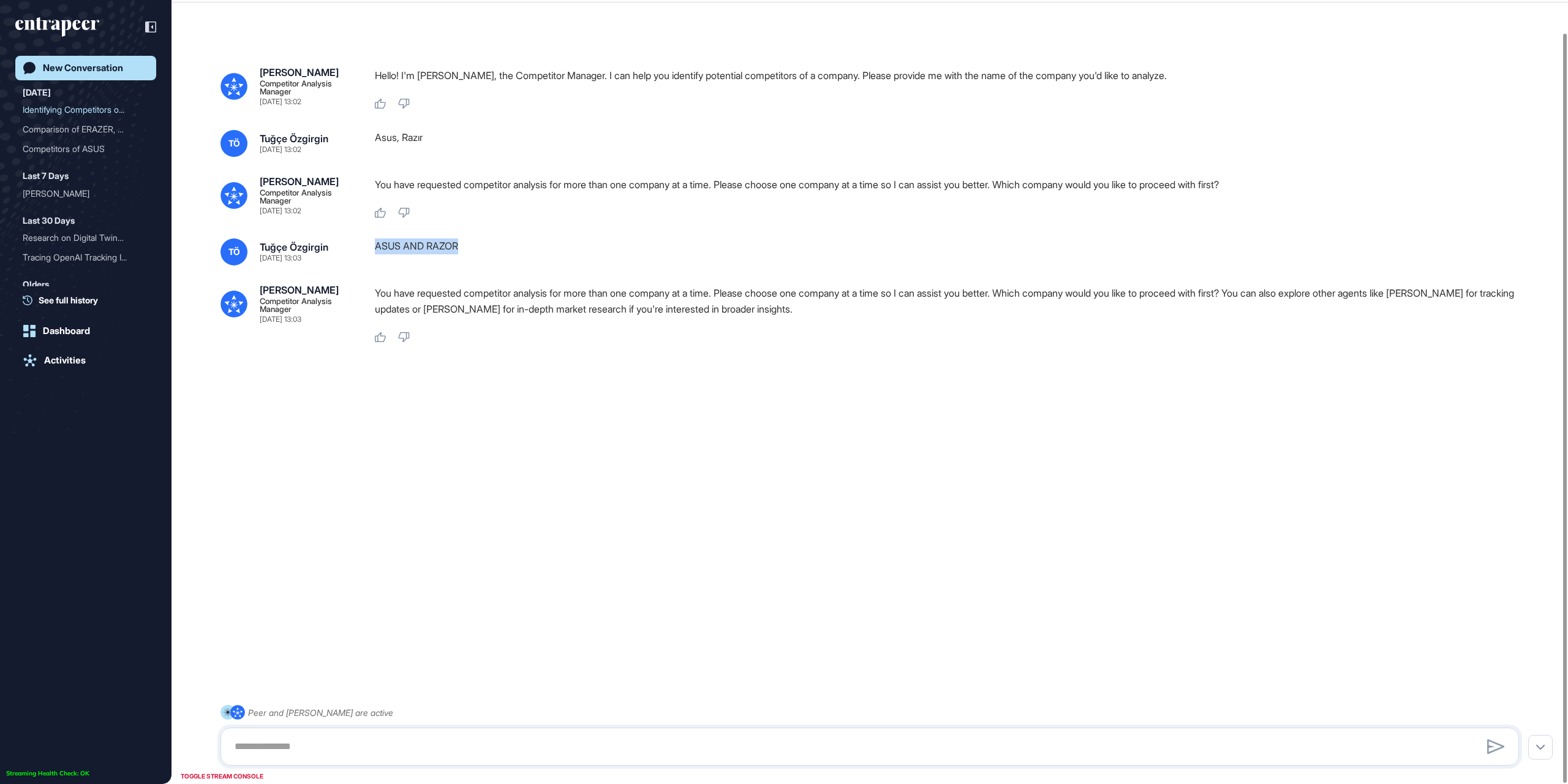
drag, startPoint x: 464, startPoint y: 250, endPoint x: 376, endPoint y: 240, distance: 88.6
click at [376, 240] on div "ASUS AND RAZOR" at bounding box center [952, 252] width 1154 height 27
click at [489, 254] on div "ASUS AND RAZOR" at bounding box center [952, 252] width 1154 height 27
click at [462, 251] on div "ASUS AND RAZOR" at bounding box center [952, 252] width 1154 height 27
drag, startPoint x: 382, startPoint y: 247, endPoint x: 442, endPoint y: 239, distance: 60.5
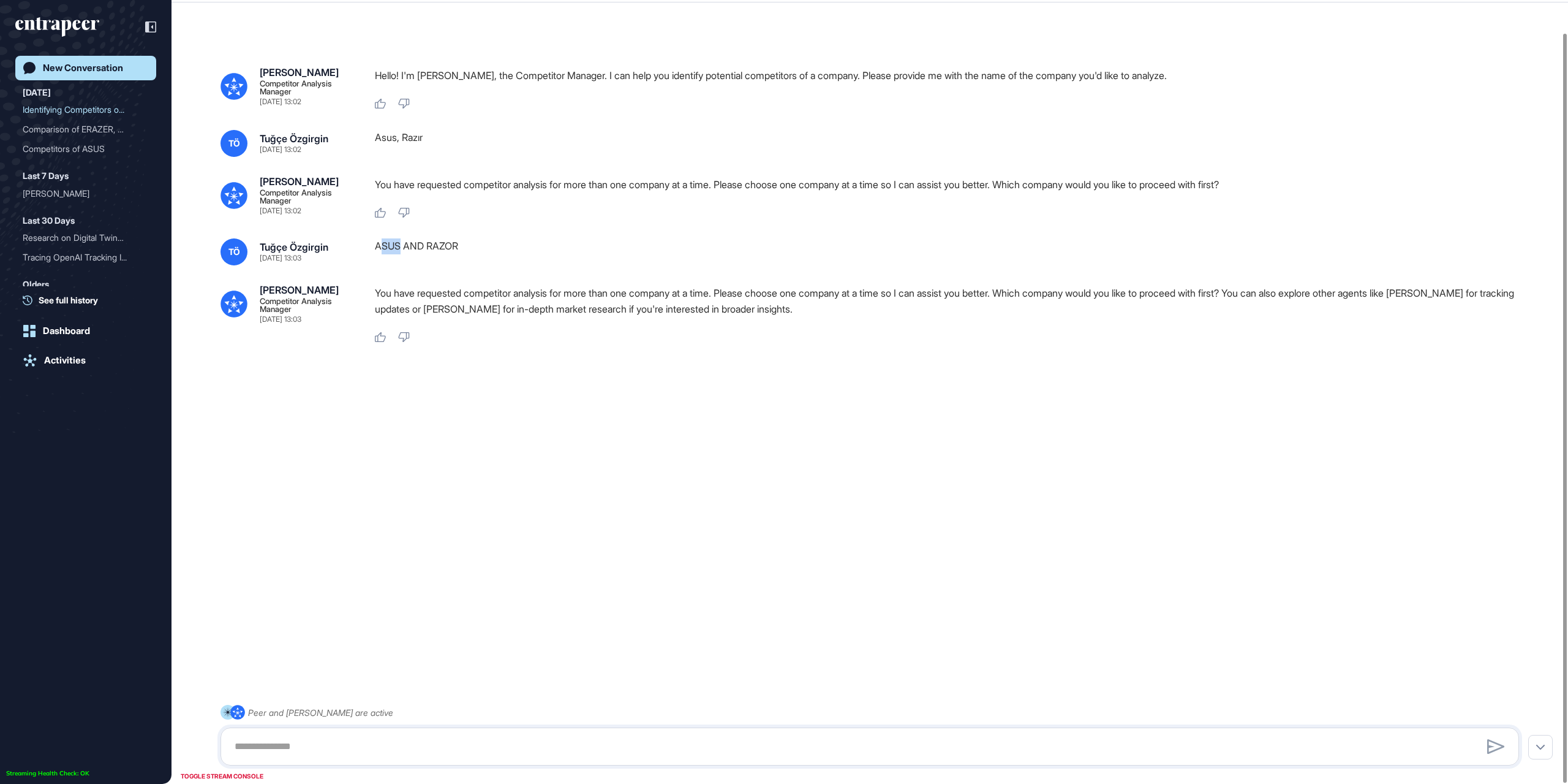
click at [400, 245] on div "ASUS AND RAZOR" at bounding box center [952, 252] width 1154 height 27
drag, startPoint x: 429, startPoint y: 246, endPoint x: 456, endPoint y: 244, distance: 27.1
click at [456, 244] on div "ASUS AND RAZOR" at bounding box center [952, 252] width 1154 height 27
drag, startPoint x: 369, startPoint y: 248, endPoint x: 403, endPoint y: 246, distance: 34.1
click at [403, 246] on div "TÖ Tuğçe Özgirgin Sep 08, 2025 13:03 ASUS AND RAZOR" at bounding box center [870, 252] width 1299 height 27
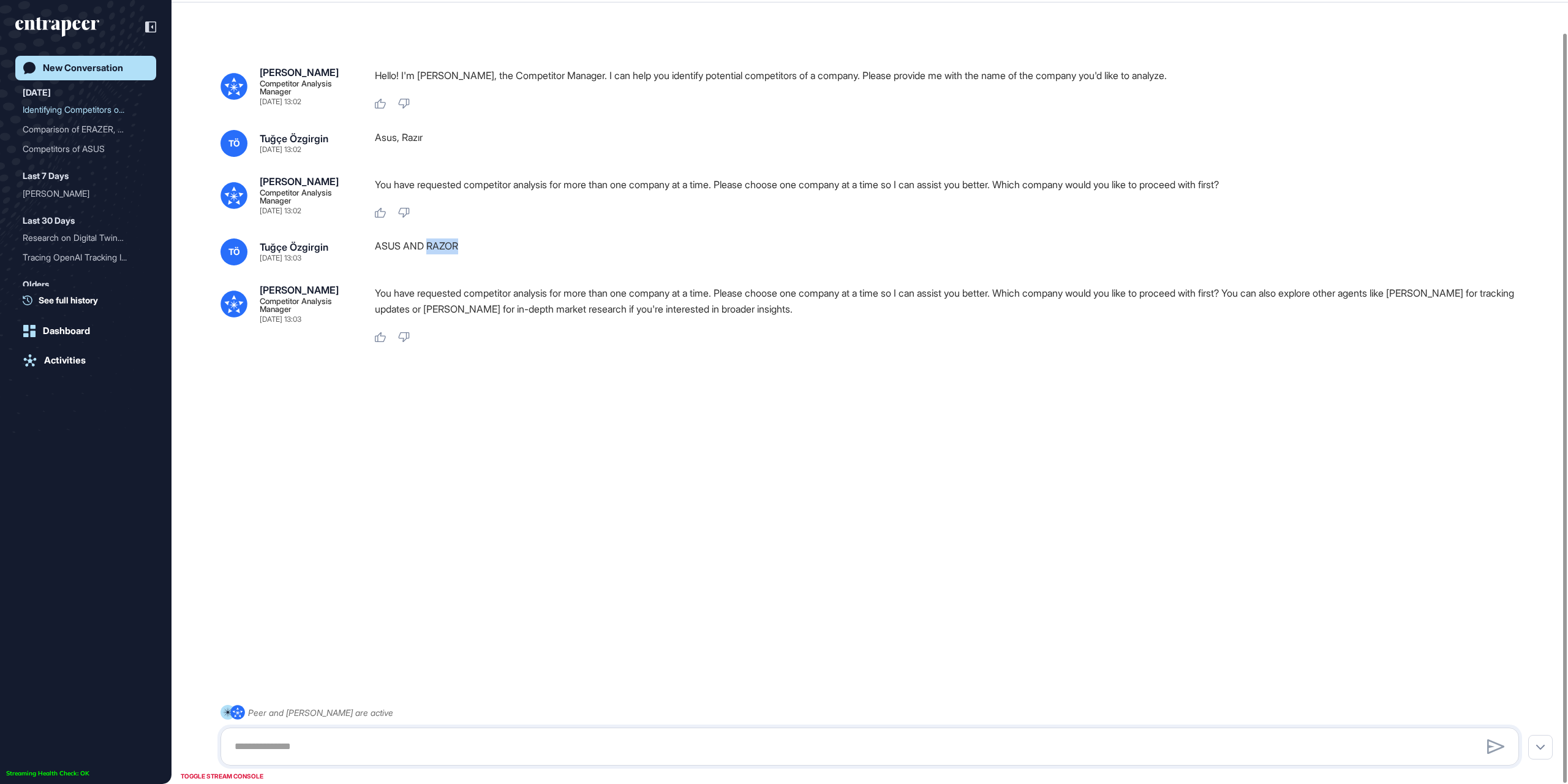
drag, startPoint x: 428, startPoint y: 244, endPoint x: 467, endPoint y: 247, distance: 39.1
click at [467, 247] on div "ASUS AND RAZOR" at bounding box center [952, 252] width 1154 height 27
click at [424, 255] on div "ASUS AND RAZOR" at bounding box center [952, 252] width 1154 height 27
drag, startPoint x: 402, startPoint y: 246, endPoint x: 367, endPoint y: 247, distance: 35.0
click at [367, 247] on div "TÖ Tuğçe Özgirgin Sep 08, 2025 13:03 ASUS AND RAZOR" at bounding box center [870, 252] width 1299 height 27
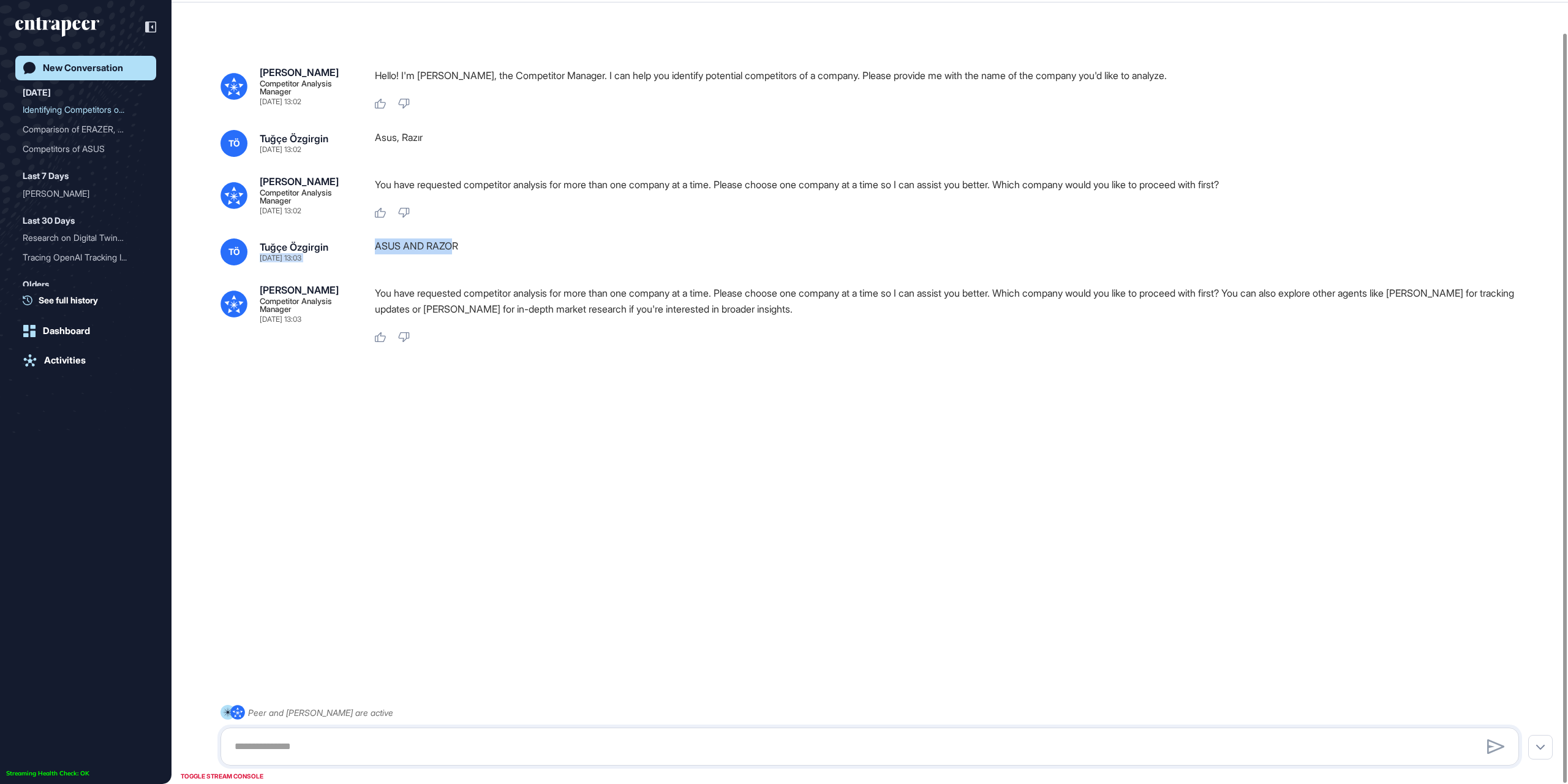
drag, startPoint x: 459, startPoint y: 247, endPoint x: 363, endPoint y: 244, distance: 96.0
click at [363, 244] on div "TÖ Tuğçe Özgirgin Sep 08, 2025 13:03 ASUS AND RAZOR" at bounding box center [870, 252] width 1299 height 27
click at [463, 244] on div "ASUS AND RAZOR" at bounding box center [952, 252] width 1154 height 27
drag, startPoint x: 463, startPoint y: 244, endPoint x: 433, endPoint y: 269, distance: 39.1
click at [441, 243] on div "ASUS AND RAZOR" at bounding box center [952, 252] width 1154 height 27
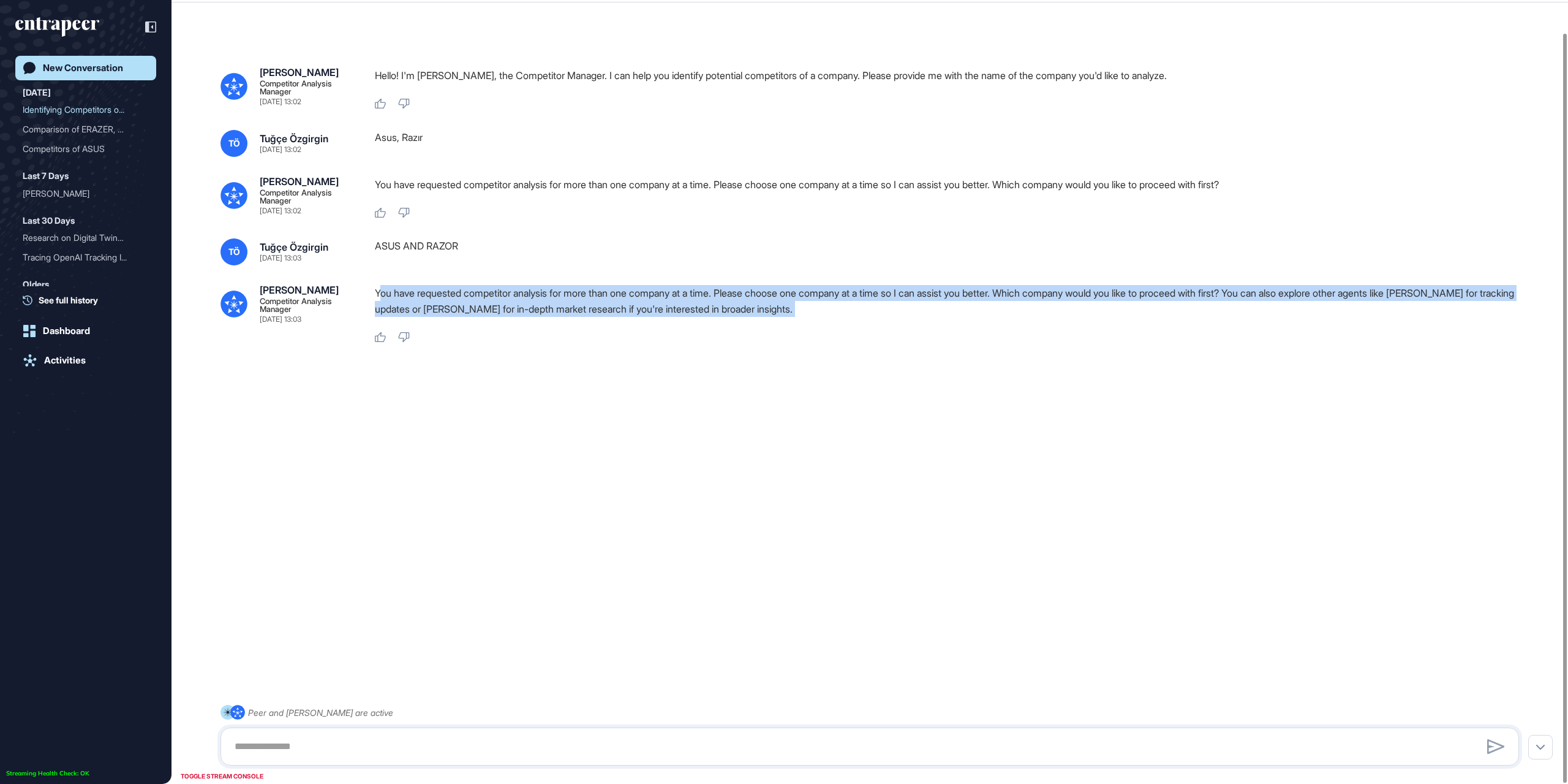
drag, startPoint x: 381, startPoint y: 297, endPoint x: 830, endPoint y: 324, distance: 449.8
click at [830, 324] on div "You have requested competitor analysis for more than one company at a time. Ple…" at bounding box center [952, 314] width 1154 height 58
click at [806, 350] on div "Nash Competitor Analysis Manager Sep 08, 2025 13:02 Hello! I'm Nash, the Compet…" at bounding box center [870, 376] width 1397 height 705
drag, startPoint x: 813, startPoint y: 311, endPoint x: 377, endPoint y: 289, distance: 436.6
click at [377, 289] on p "You have requested competitor analysis for more than one company at a time. Ple…" at bounding box center [952, 300] width 1154 height 32
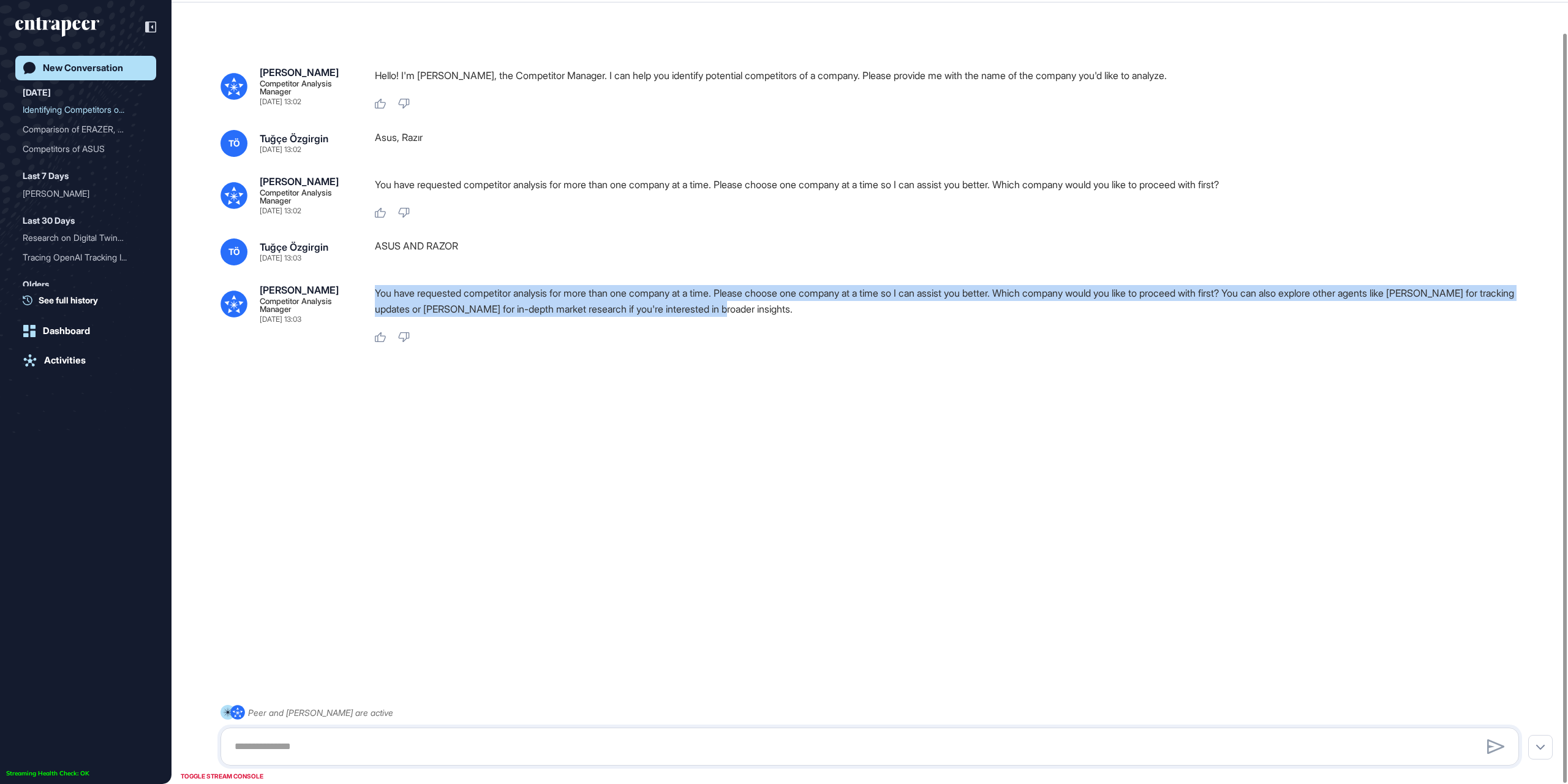
click at [1151, 320] on div "You have requested competitor analysis for more than one company at a time. Ple…" at bounding box center [952, 304] width 1154 height 38
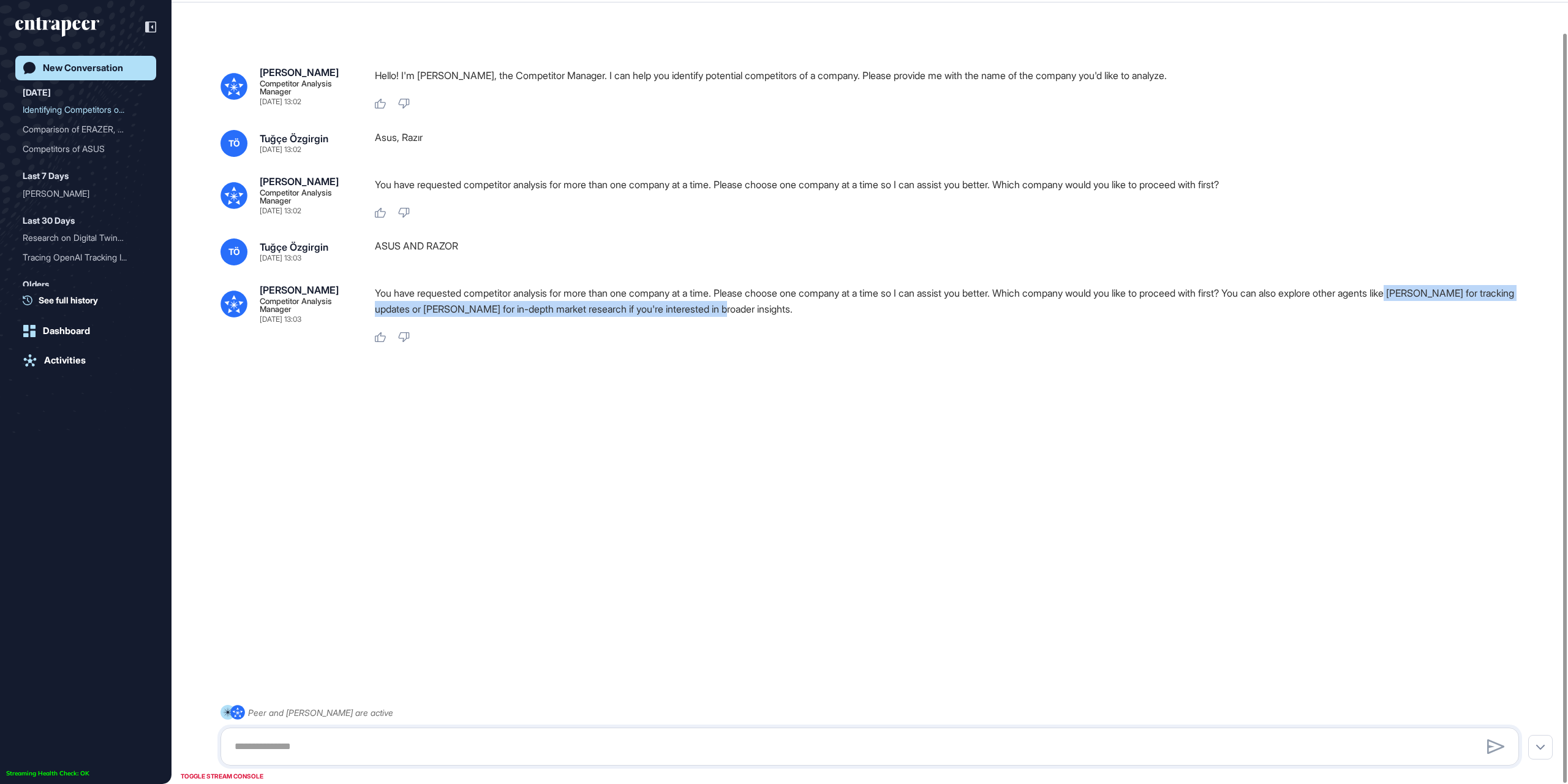
drag, startPoint x: 1450, startPoint y: 291, endPoint x: 811, endPoint y: 308, distance: 639.2
click at [811, 308] on p "You have requested competitor analysis for more than one company at a time. Ple…" at bounding box center [952, 300] width 1154 height 32
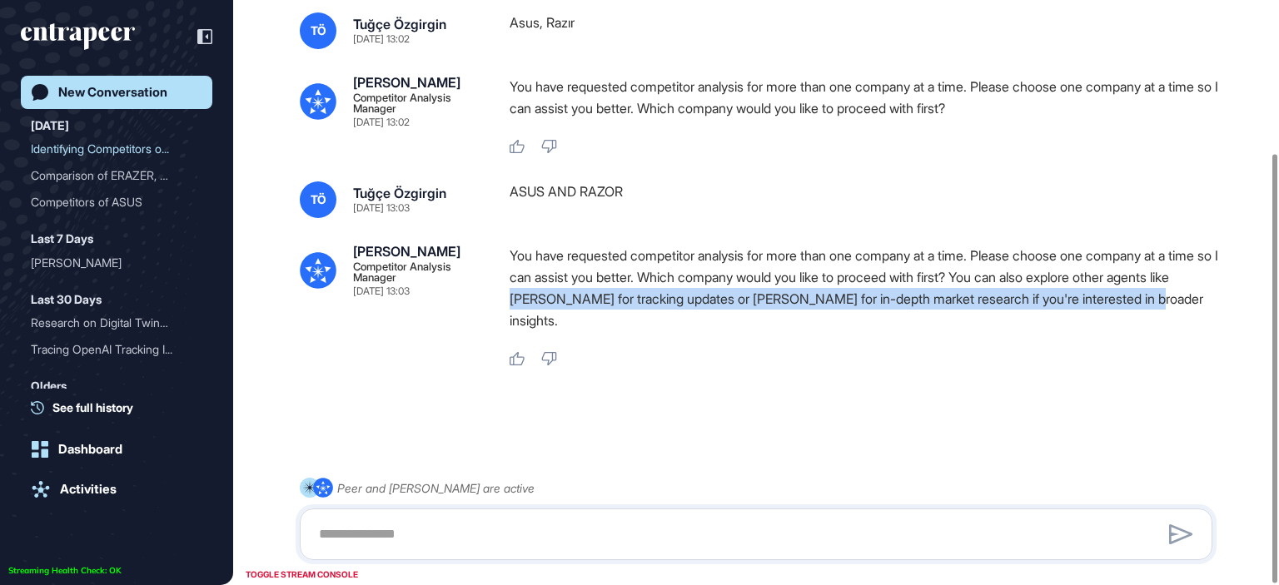
scroll to position [209, 0]
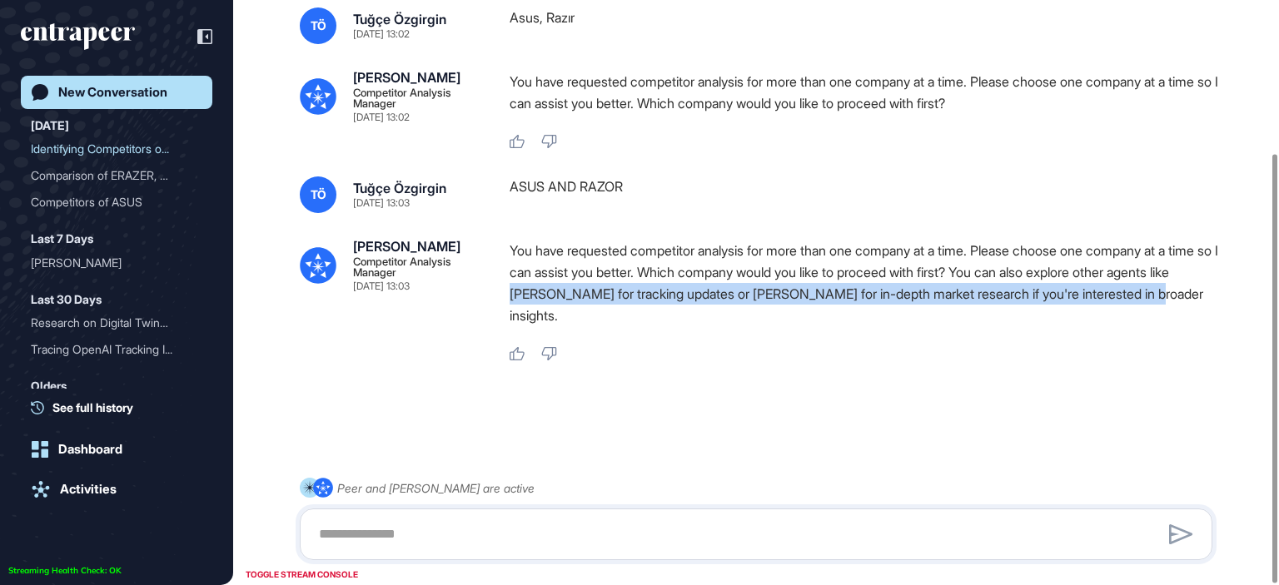
click at [75, 97] on div "New Conversation" at bounding box center [112, 92] width 109 height 15
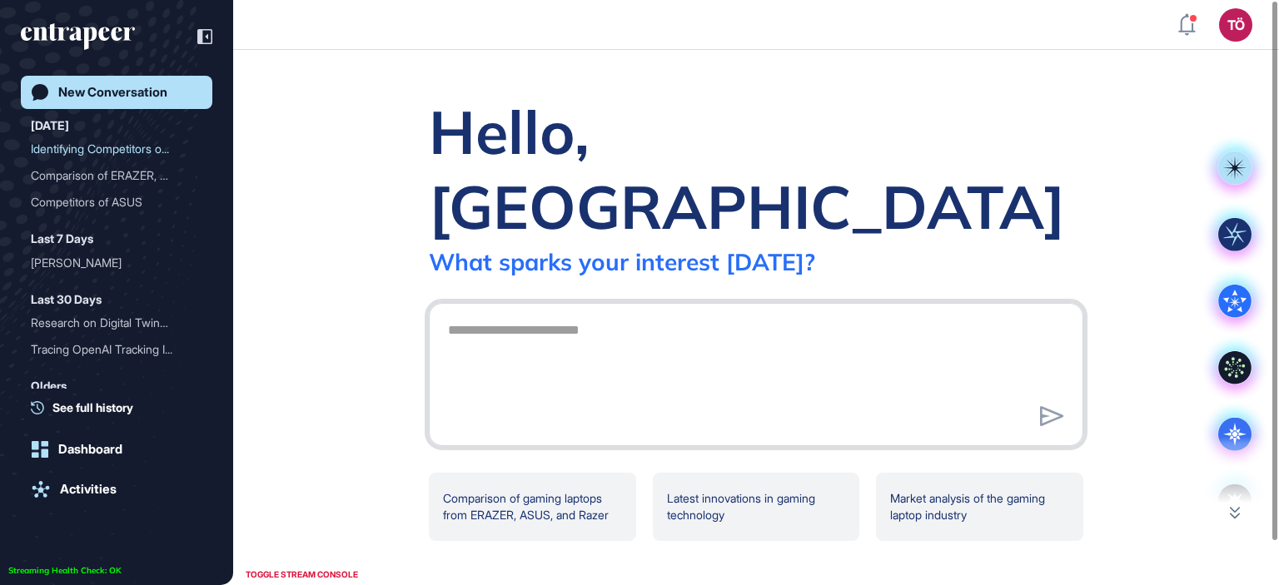
click at [564, 318] on textarea at bounding box center [756, 372] width 636 height 117
click at [1237, 289] on icon at bounding box center [1234, 301] width 33 height 33
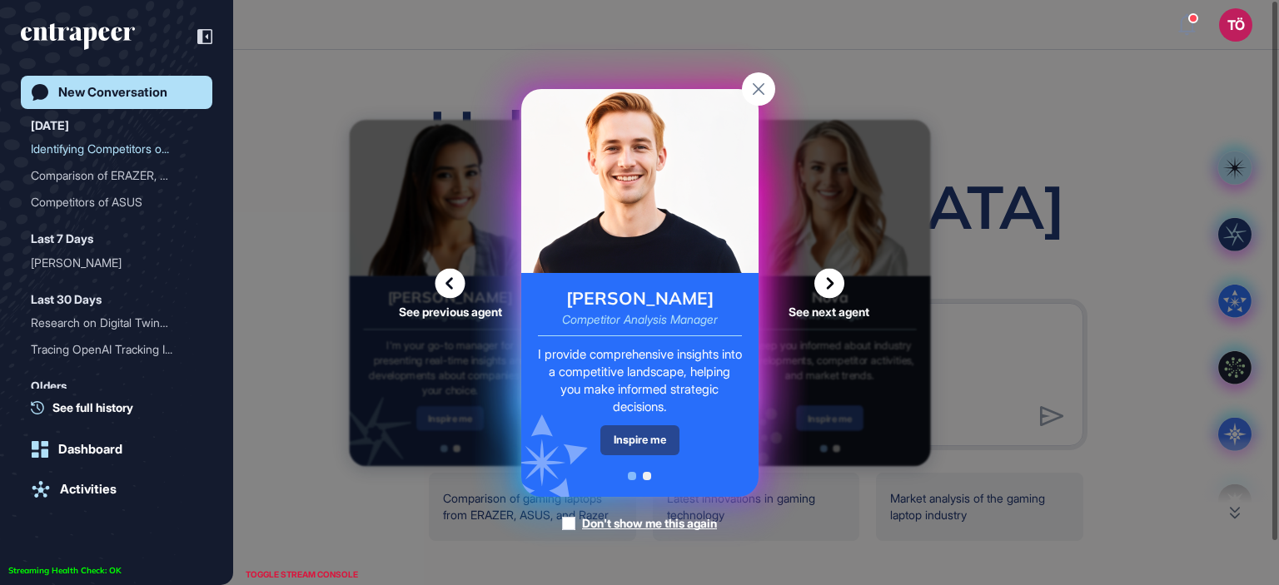
click at [628, 441] on div "Inspire me" at bounding box center [639, 439] width 79 height 29
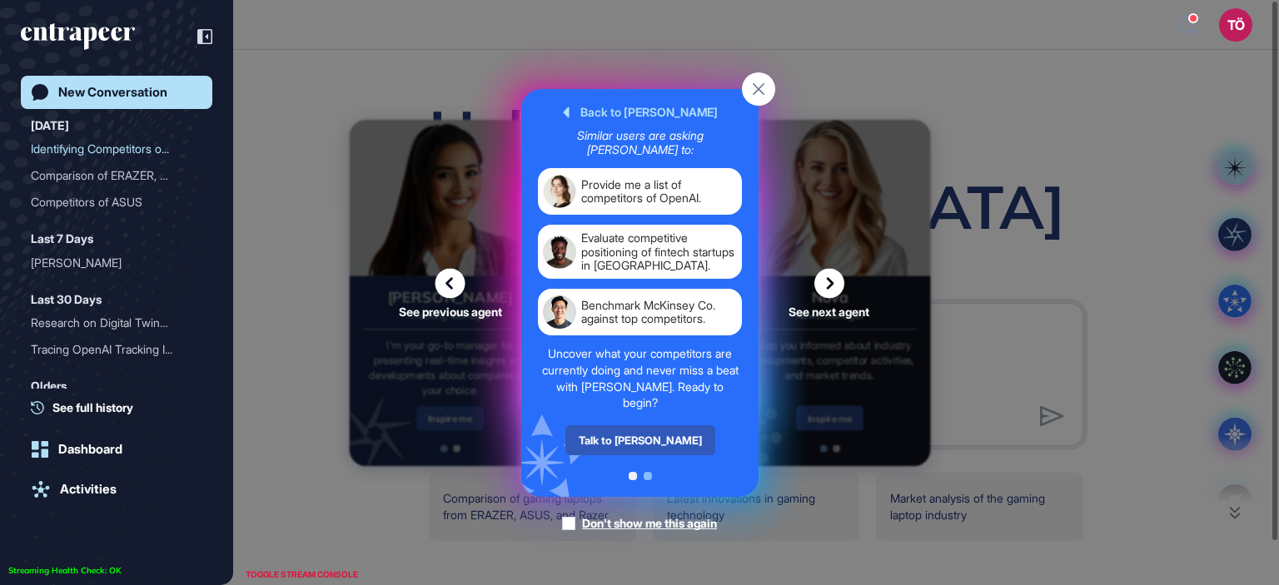
click at [628, 441] on div "Talk to Nash" at bounding box center [639, 440] width 150 height 30
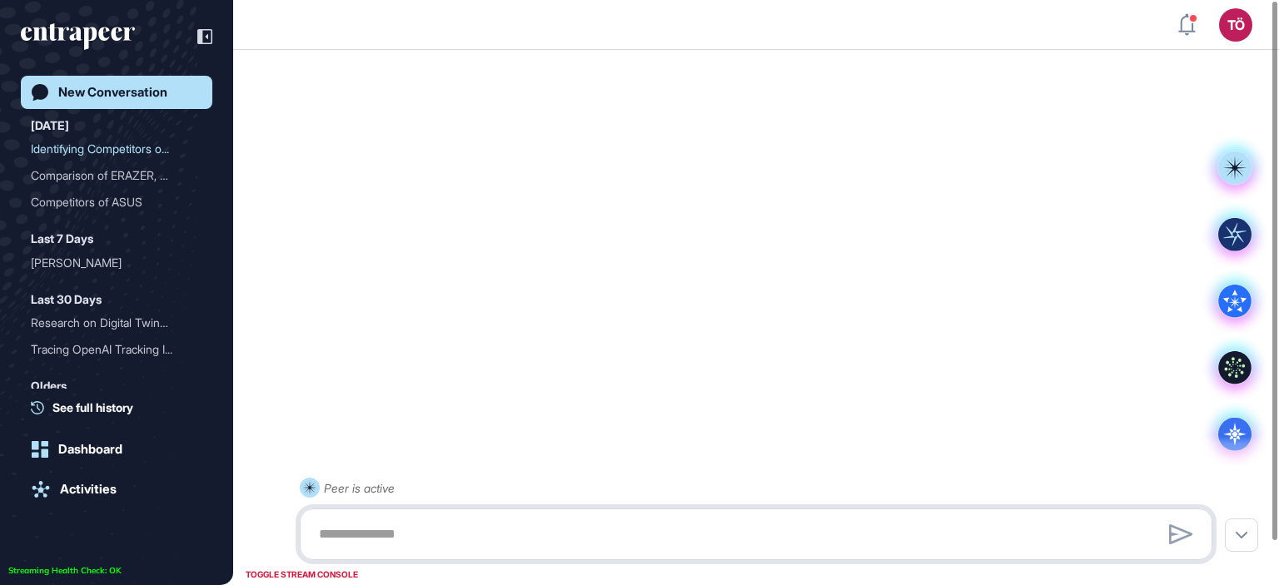
click at [629, 534] on textarea at bounding box center [756, 534] width 894 height 33
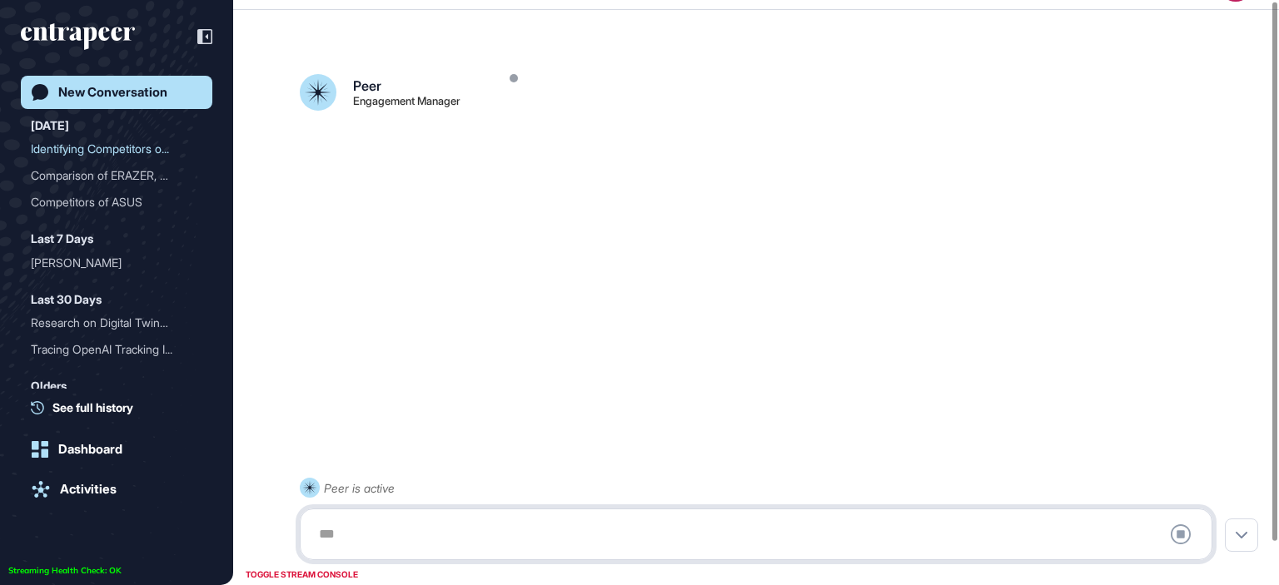
scroll to position [47, 0]
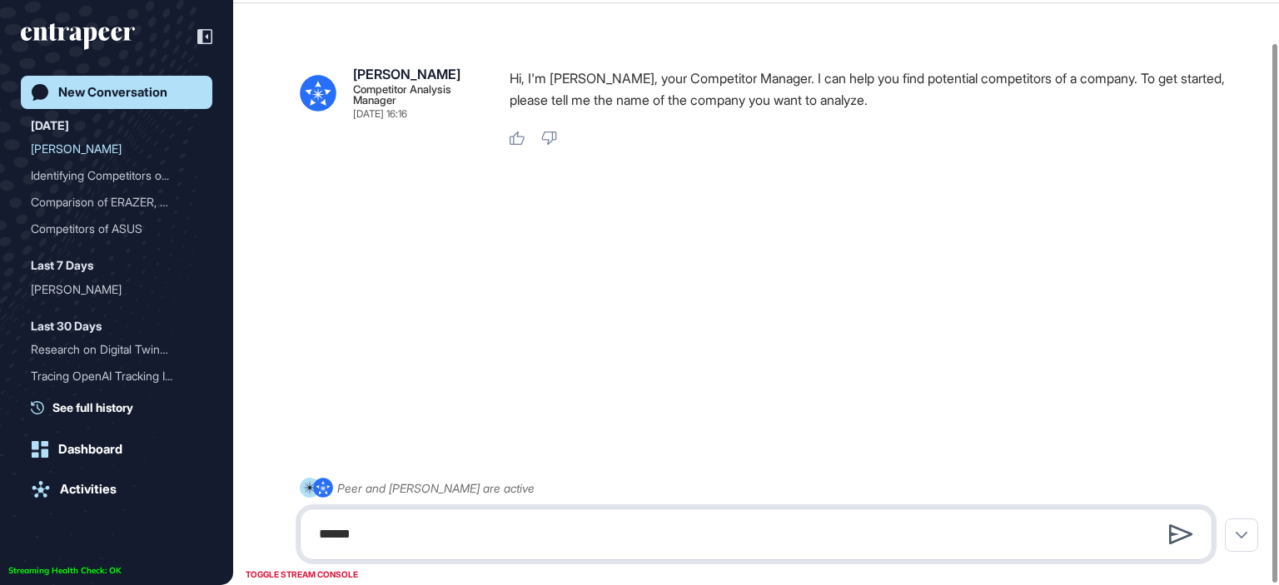
type textarea "******"
click at [1182, 535] on icon at bounding box center [1181, 534] width 24 height 20
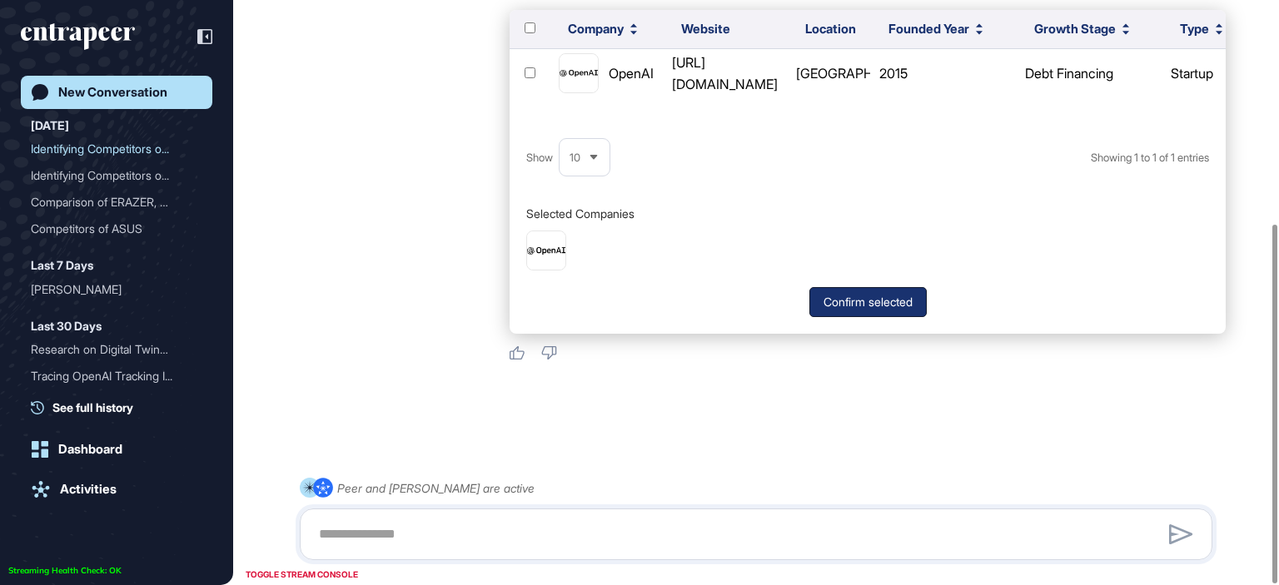
click at [876, 301] on button "Confirm selected" at bounding box center [867, 302] width 117 height 30
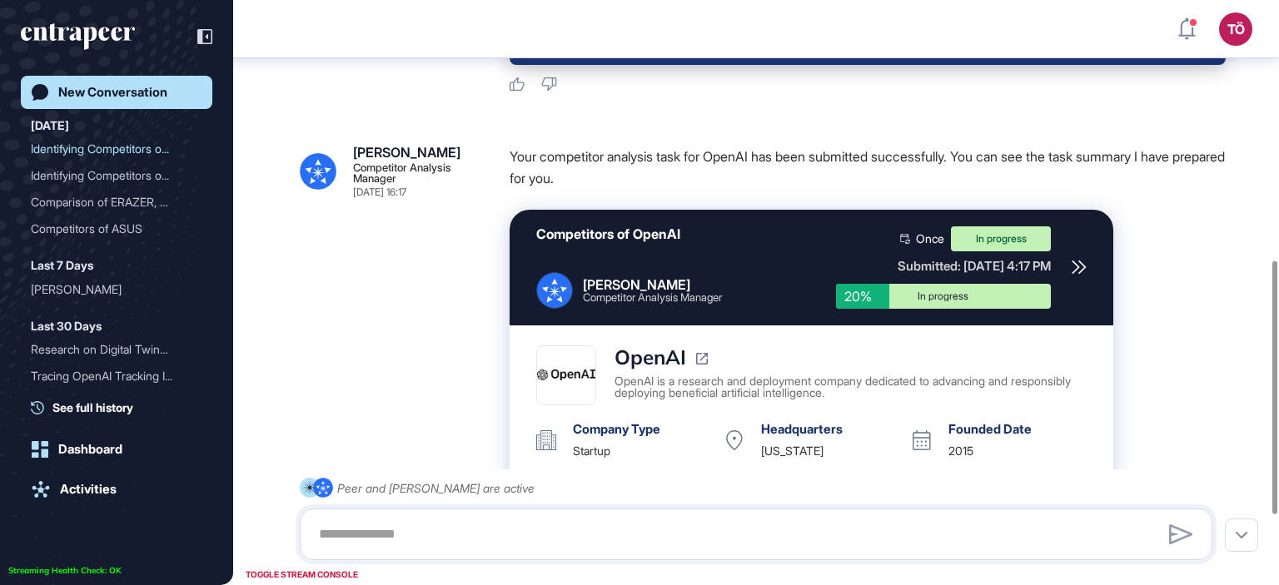
scroll to position [609, 0]
